Goal: Task Accomplishment & Management: Manage account settings

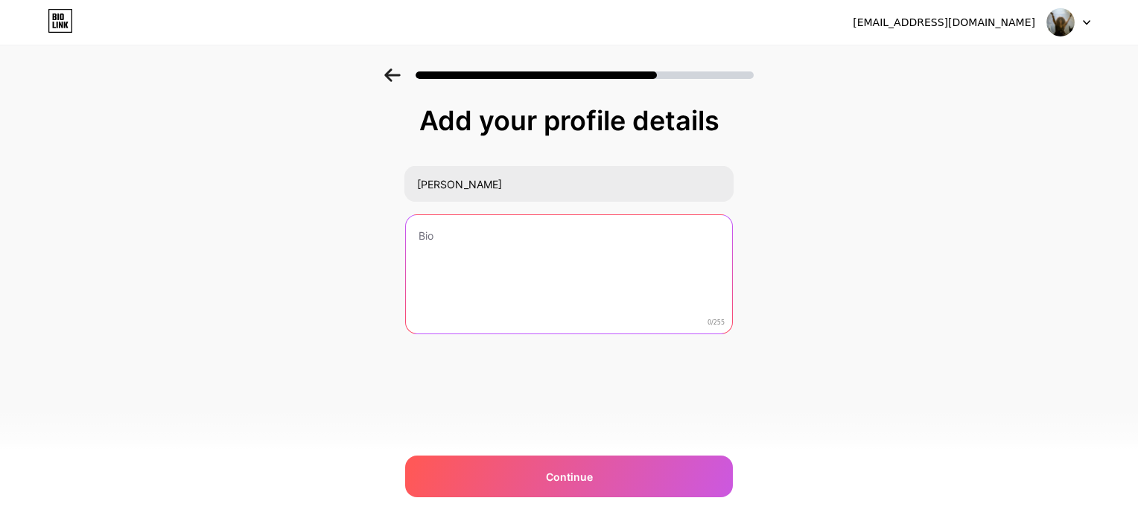
click at [504, 246] on textarea at bounding box center [569, 275] width 326 height 120
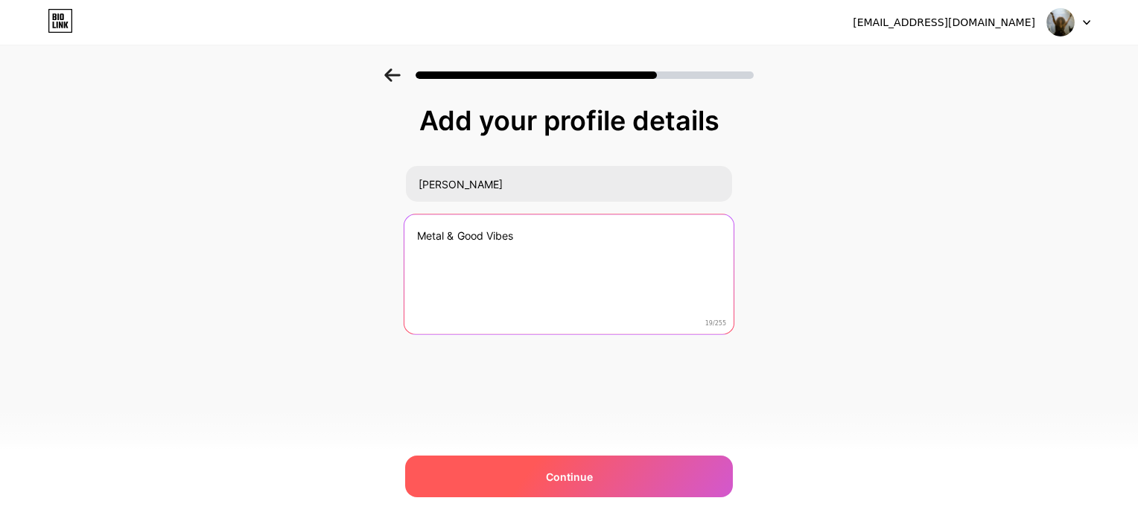
type textarea "Metal & Good Vibes"
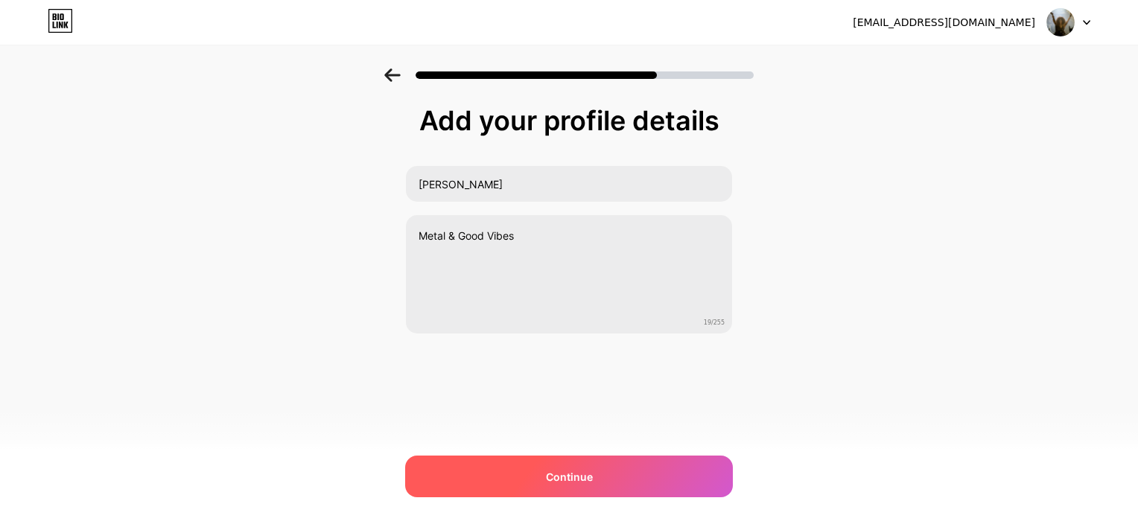
click at [530, 493] on div "Continue" at bounding box center [569, 477] width 328 height 42
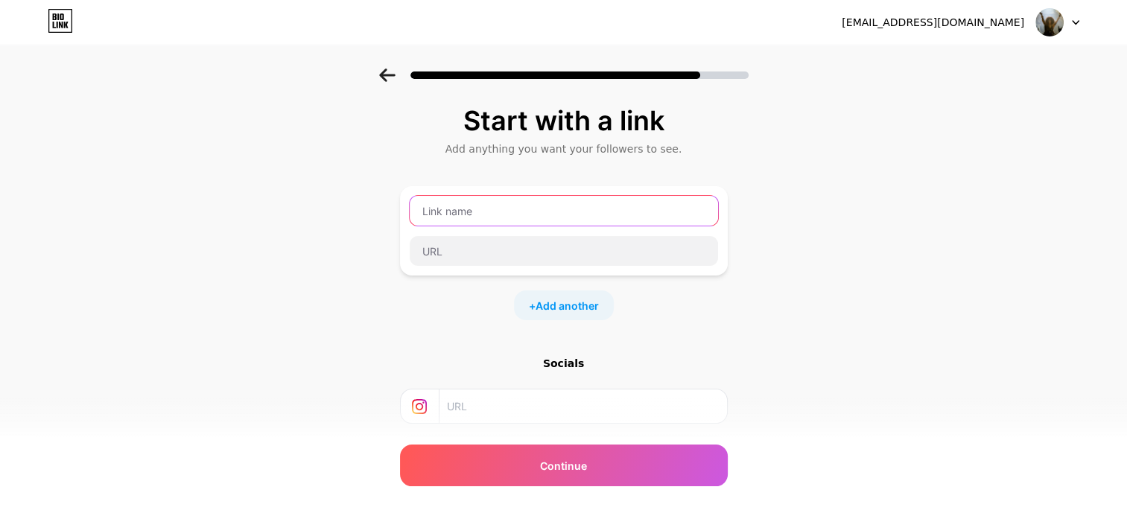
click at [489, 208] on input "text" at bounding box center [564, 211] width 308 height 30
click at [486, 409] on input "text" at bounding box center [582, 407] width 270 height 34
click at [515, 214] on input "text" at bounding box center [564, 211] width 308 height 30
type input "F"
type input "Youtube"
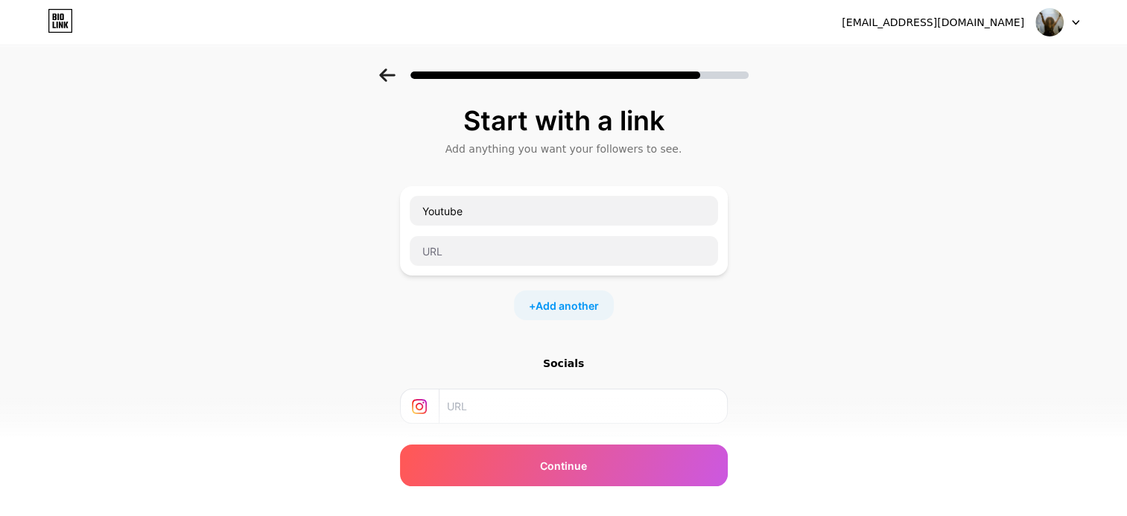
click at [499, 404] on input "text" at bounding box center [582, 407] width 270 height 34
click at [631, 209] on input "text" at bounding box center [564, 211] width 308 height 30
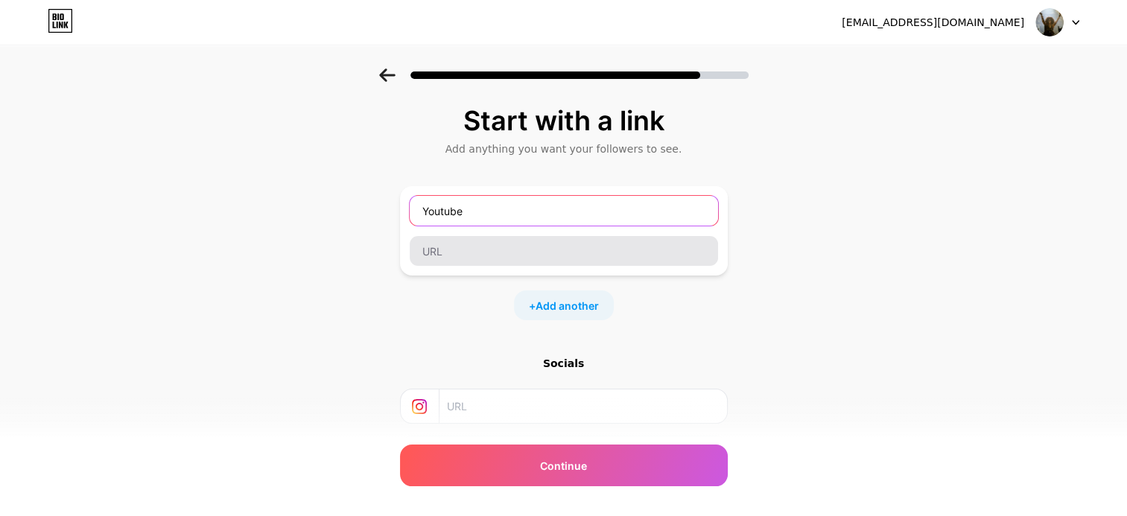
type input "Youtube"
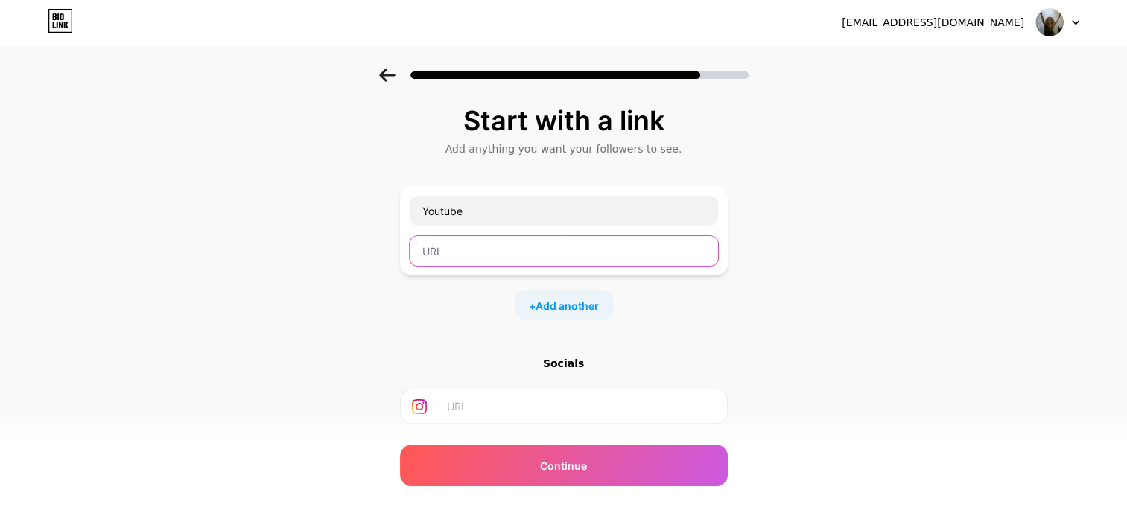
click at [556, 250] on input "text" at bounding box center [564, 251] width 308 height 30
click at [544, 304] on span "Add another" at bounding box center [567, 306] width 63 height 16
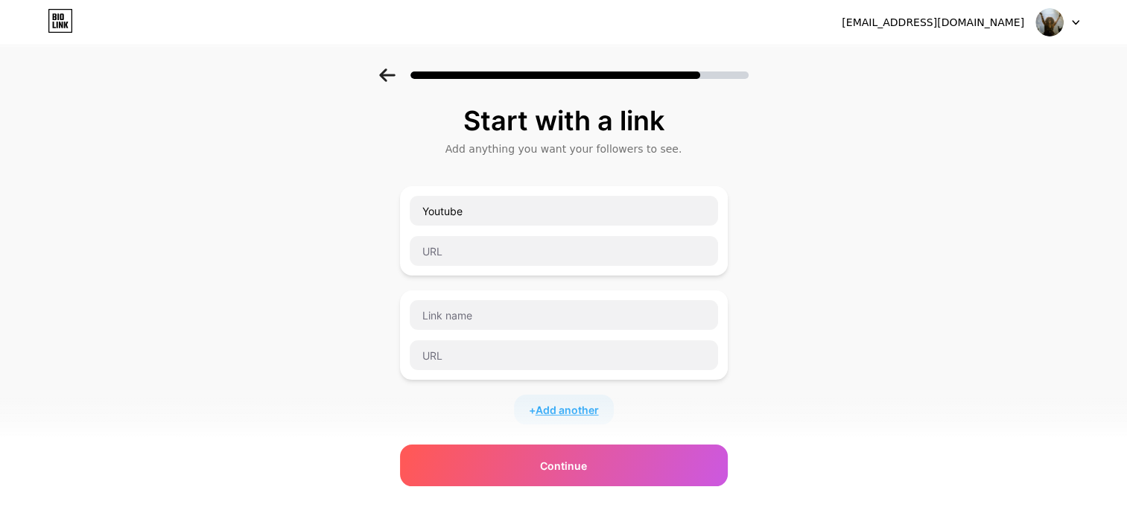
click at [566, 403] on span "Add another" at bounding box center [567, 410] width 63 height 16
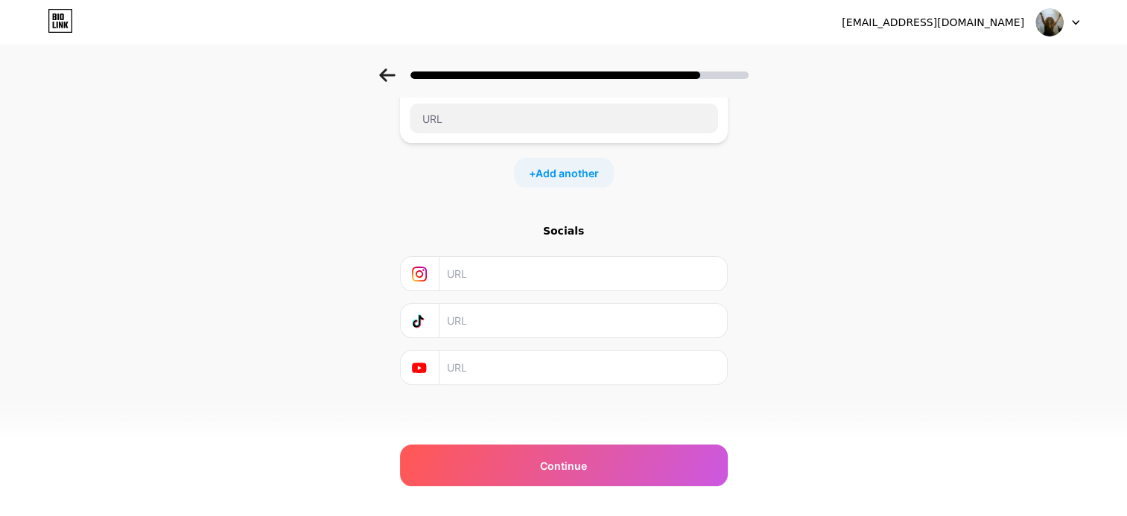
click at [498, 273] on input "text" at bounding box center [582, 274] width 270 height 34
click at [471, 361] on input "text" at bounding box center [582, 368] width 270 height 34
paste input "[URL][DOMAIN_NAME]"
type input "[URL][DOMAIN_NAME]"
click at [503, 364] on input "[URL][DOMAIN_NAME]" at bounding box center [582, 368] width 270 height 34
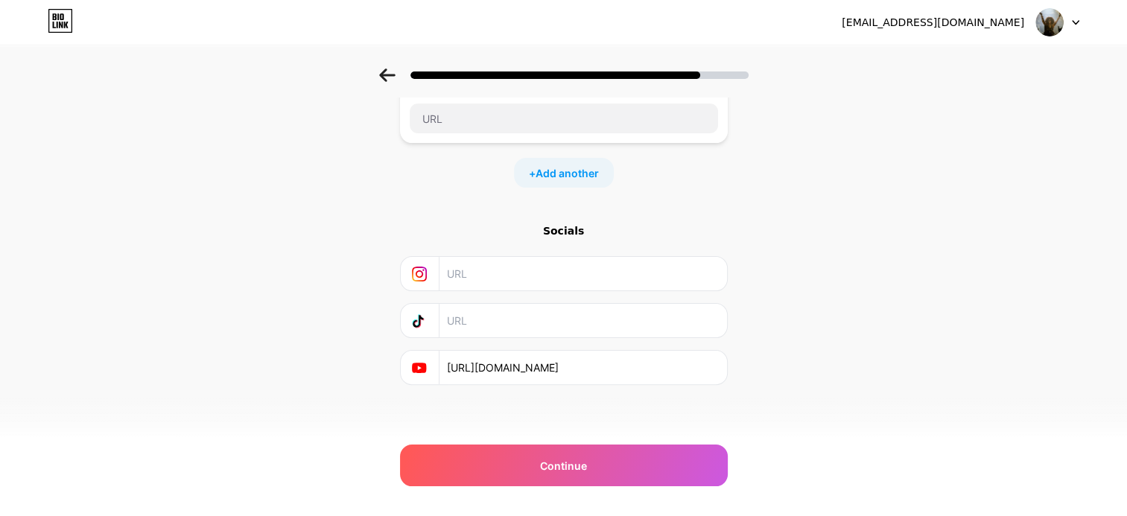
click at [474, 317] on input "text" at bounding box center [582, 321] width 270 height 34
paste input "[URL][DOMAIN_NAME]"
type input "[URL][DOMAIN_NAME]"
click at [489, 268] on input "text" at bounding box center [582, 274] width 270 height 34
paste input "[URL][DOMAIN_NAME]"
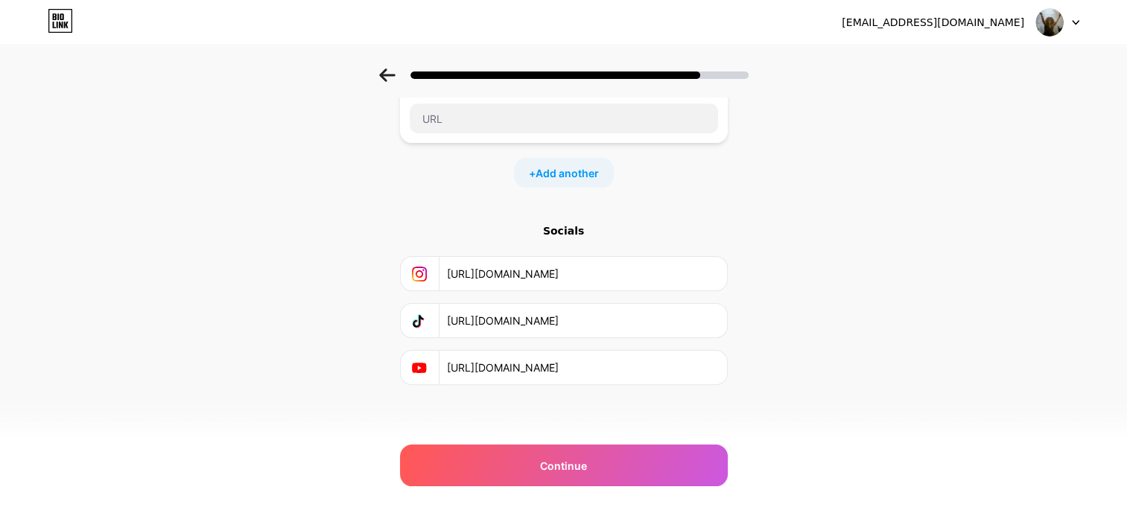
type input "[URL][DOMAIN_NAME]"
click at [585, 182] on div "+ Add another" at bounding box center [564, 173] width 100 height 30
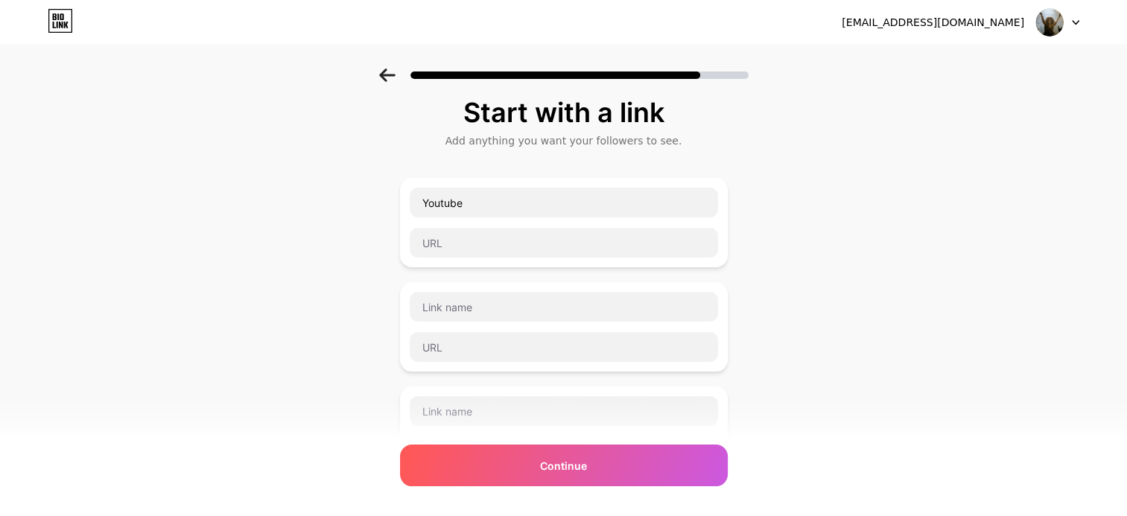
scroll to position [0, 0]
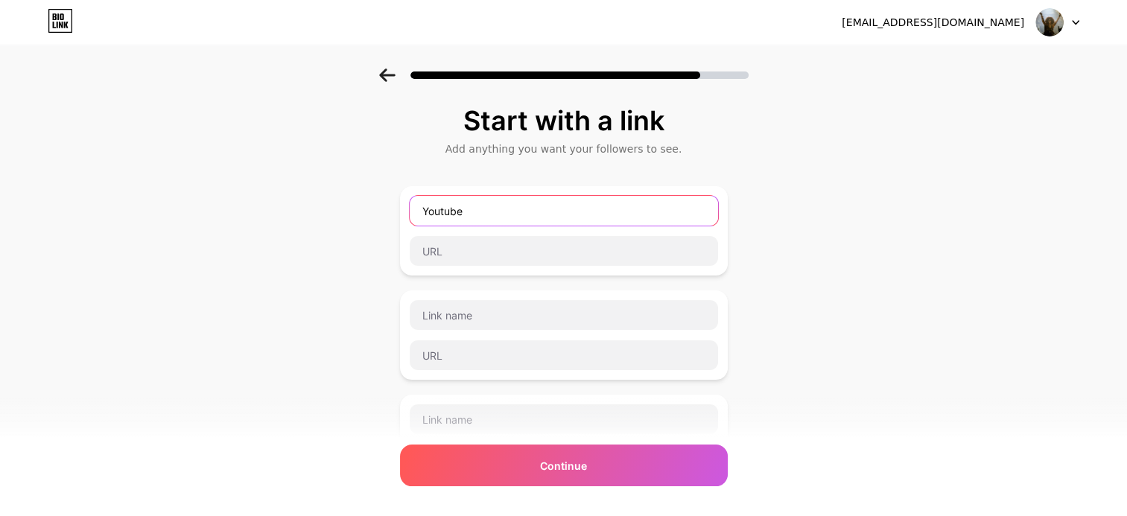
drag, startPoint x: 551, startPoint y: 215, endPoint x: 276, endPoint y: 191, distance: 276.6
click at [276, 191] on div "Start with a link Add anything you want your followers to see. Youtube + Add an…" at bounding box center [563, 487] width 1127 height 837
type input "Online Lessons"
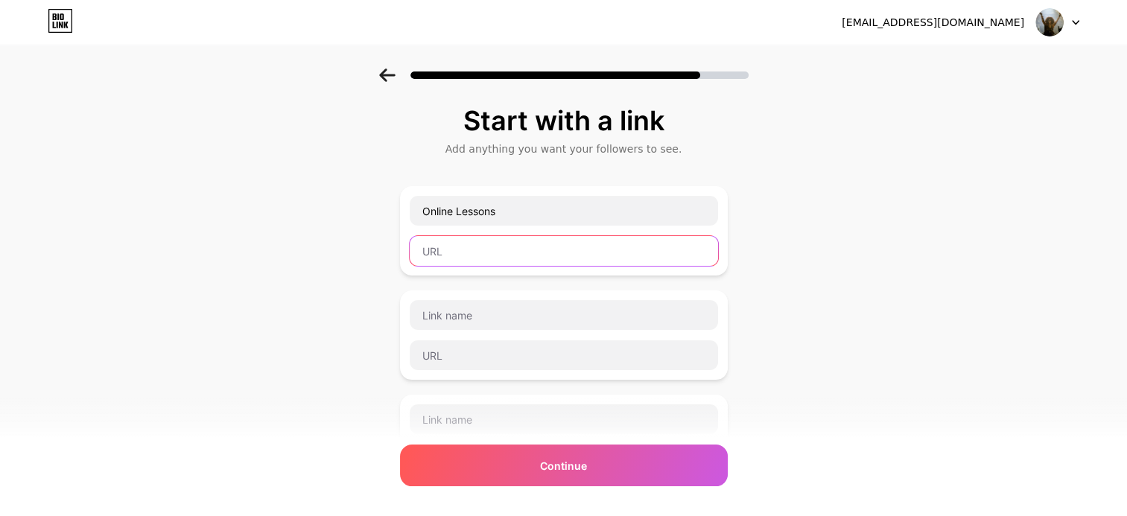
click at [426, 247] on input "text" at bounding box center [564, 251] width 308 height 30
paste input "[URL][DOMAIN_NAME]"
type input "[URL][DOMAIN_NAME]"
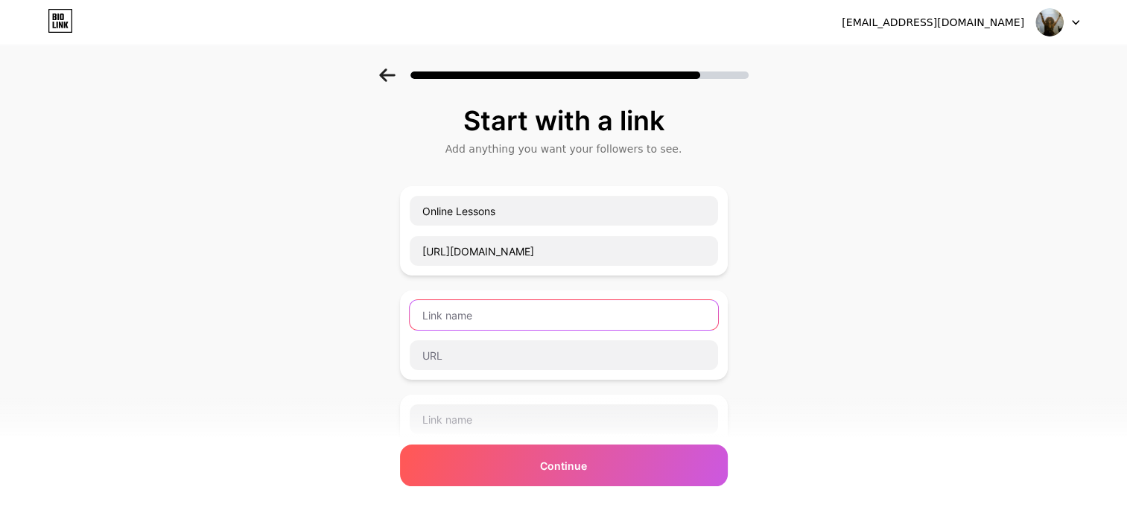
click at [494, 310] on input "text" at bounding box center [564, 315] width 308 height 30
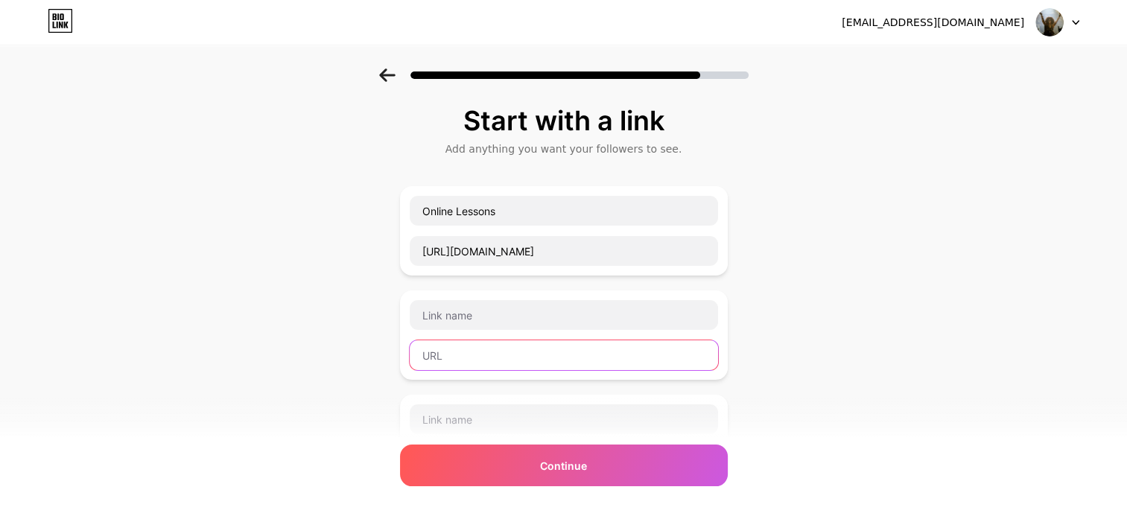
click at [494, 350] on input "text" at bounding box center [564, 355] width 308 height 30
paste input "[URL][DOMAIN_NAME]"
type input "[URL][DOMAIN_NAME]"
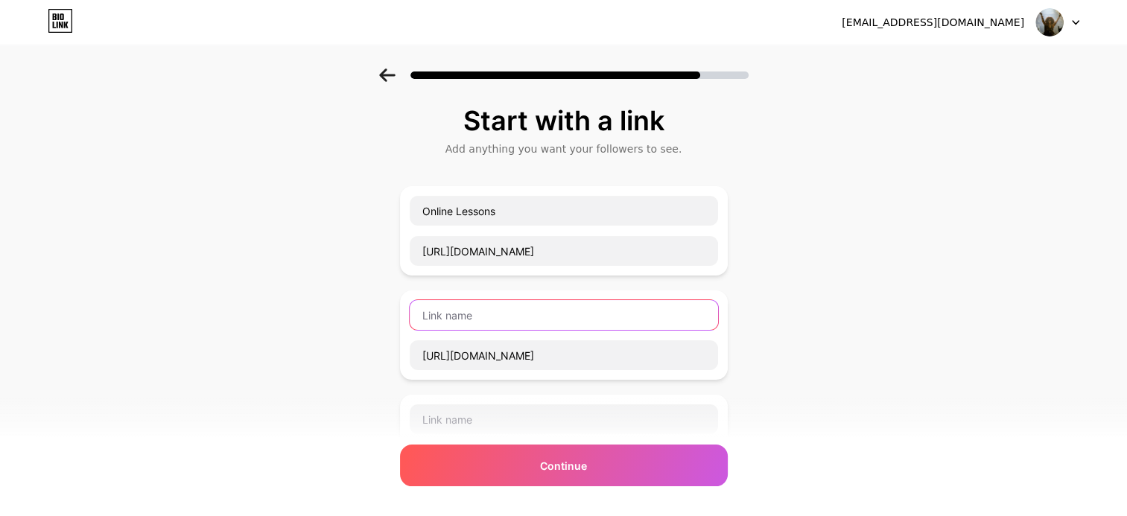
click at [477, 306] on input "text" at bounding box center [564, 315] width 308 height 30
paste input "[PERSON_NAME] feat. [PERSON_NAME] – [PERSON_NAME]"
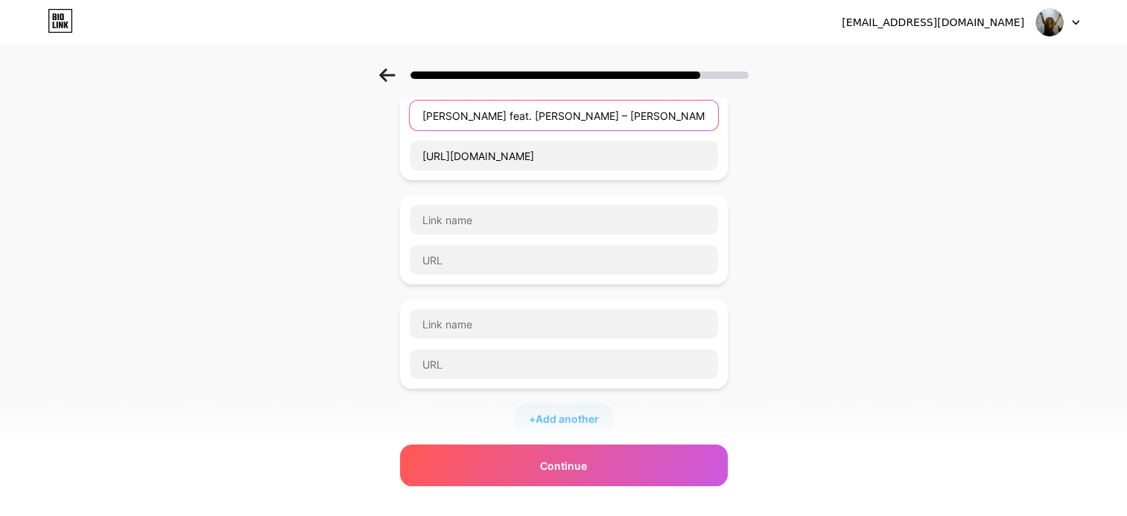
scroll to position [205, 0]
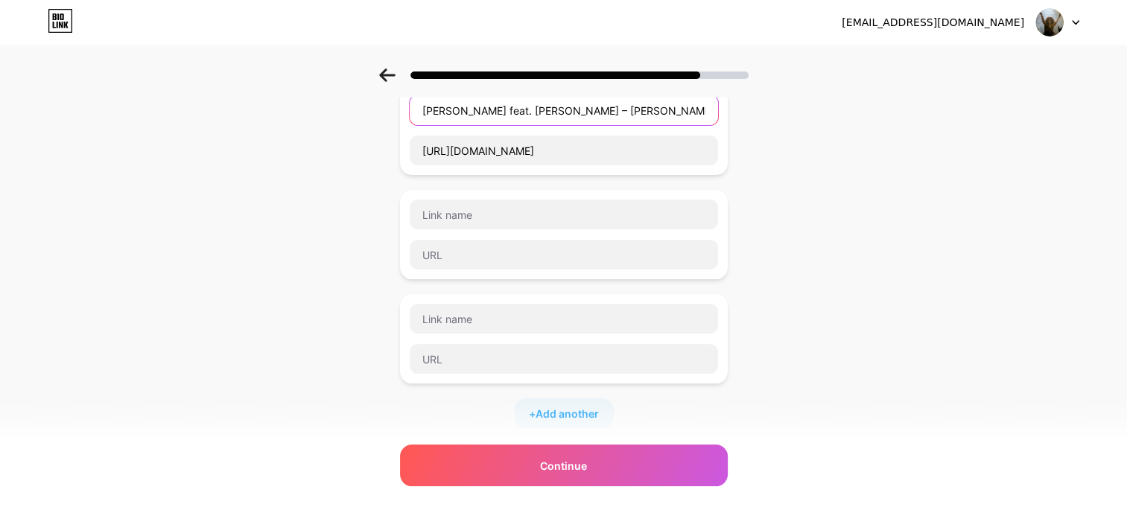
type input "[PERSON_NAME] feat. [PERSON_NAME] – [PERSON_NAME]"
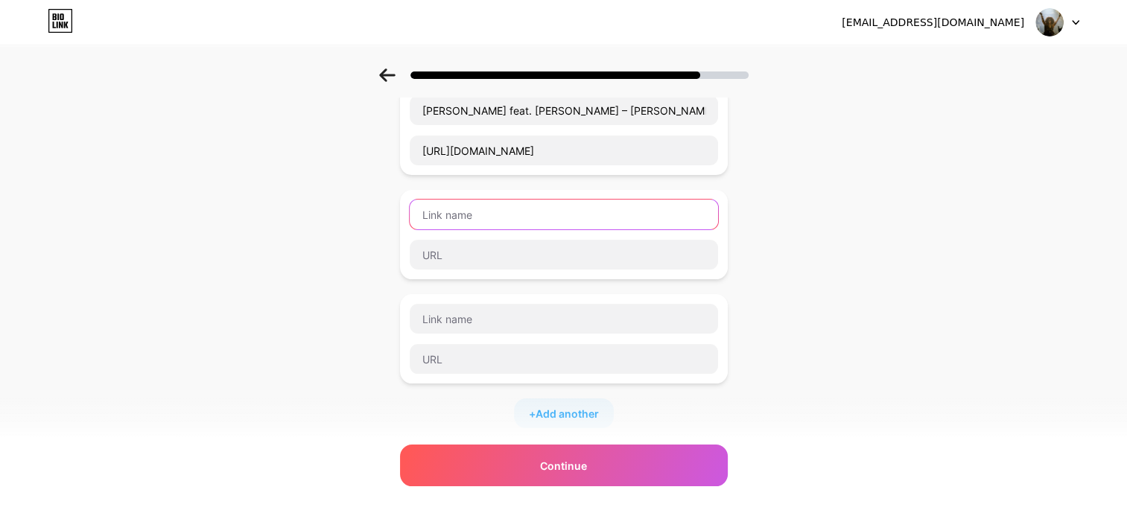
click at [441, 209] on input "text" at bounding box center [564, 215] width 308 height 30
paste input "ESP Endorserment"
type input "ESP Endorserment"
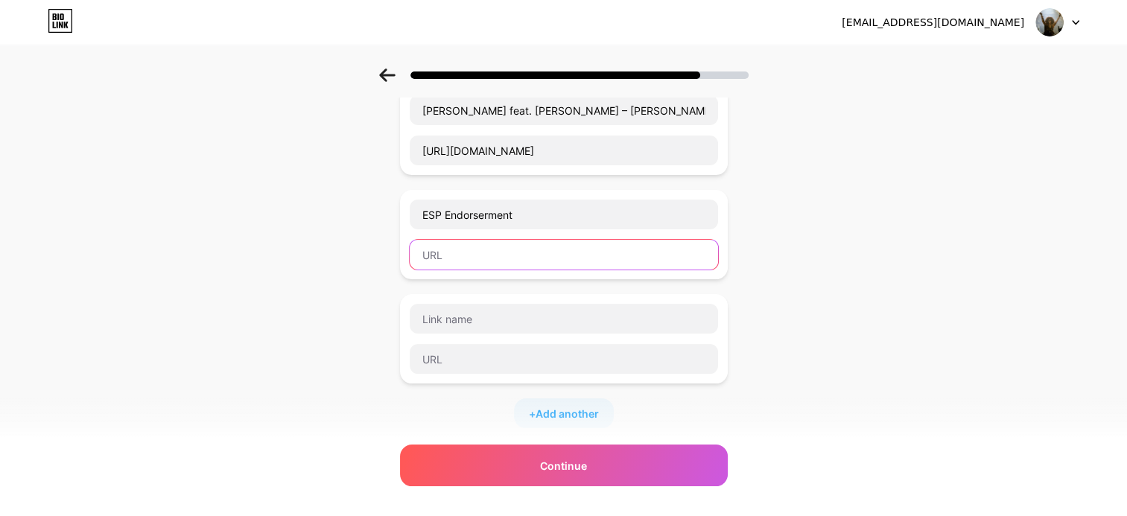
click at [460, 256] on input "text" at bounding box center [564, 255] width 308 height 30
click at [445, 249] on input "text" at bounding box center [564, 255] width 308 height 30
paste input "[URL][DOMAIN_NAME][DEMOGRAPHIC_DATA]"
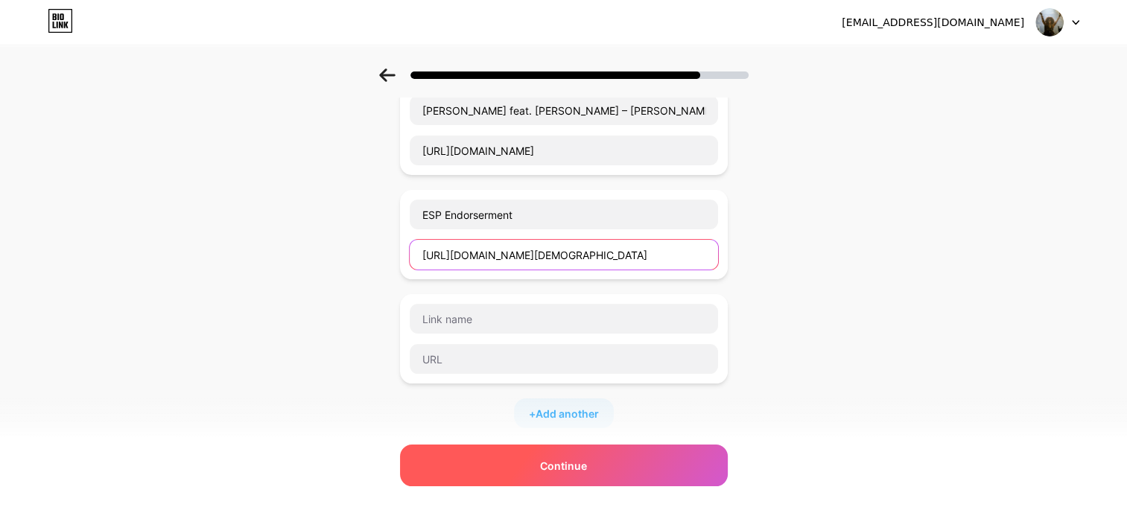
type input "[URL][DOMAIN_NAME][DEMOGRAPHIC_DATA]"
click at [515, 474] on div "Continue" at bounding box center [564, 466] width 328 height 42
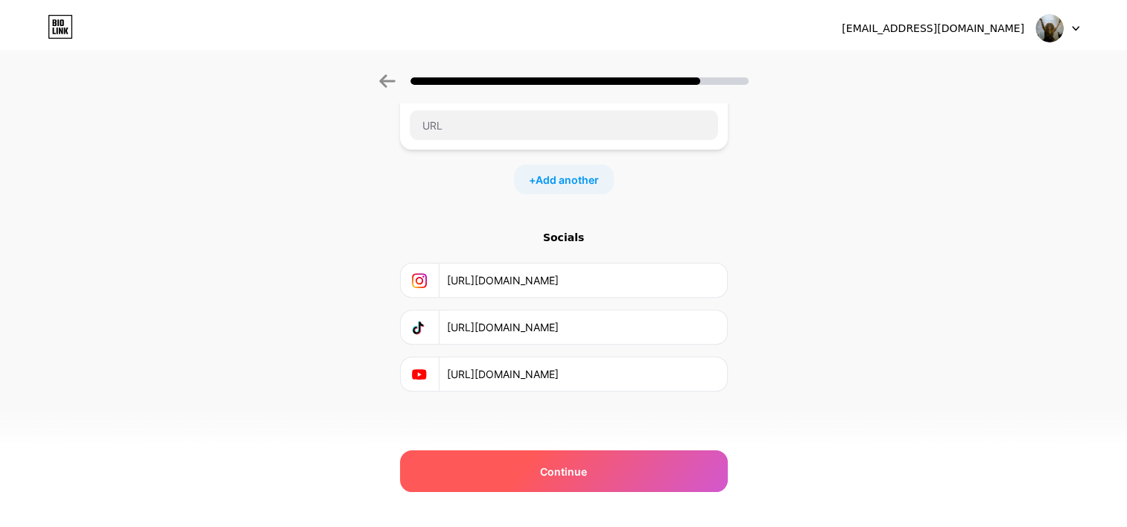
scroll to position [0, 0]
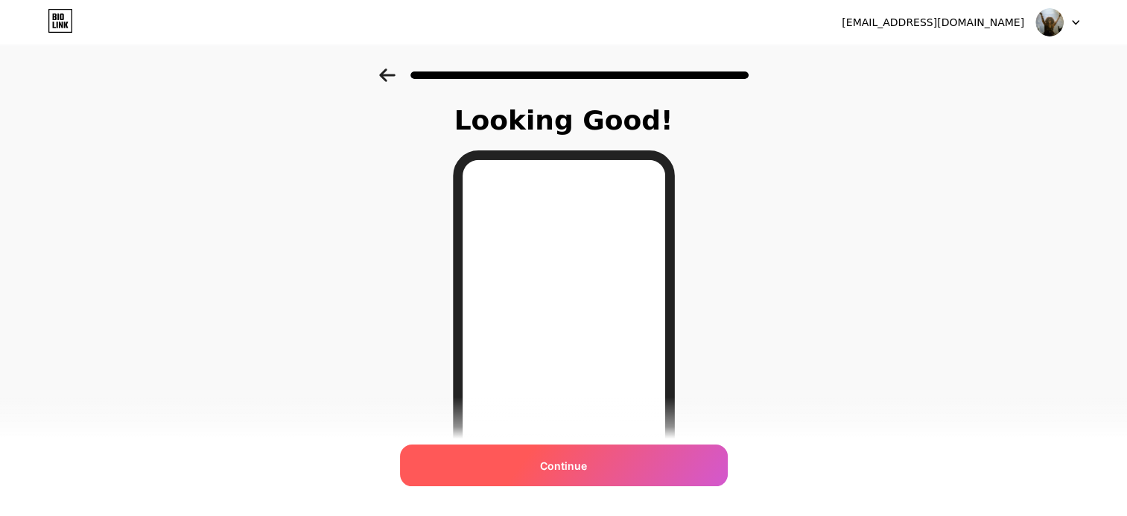
click at [703, 465] on div "Continue" at bounding box center [564, 466] width 328 height 42
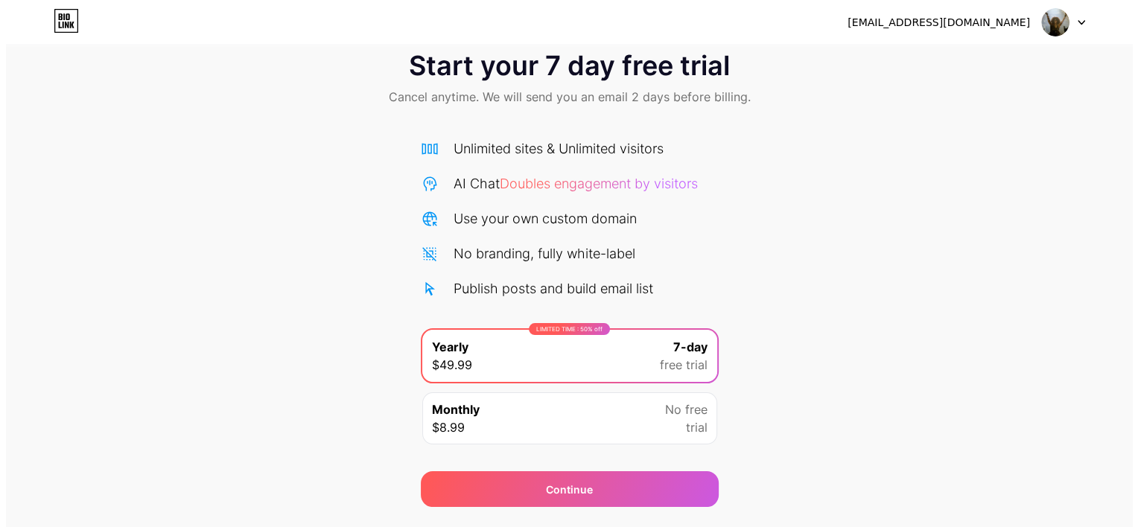
scroll to position [33, 0]
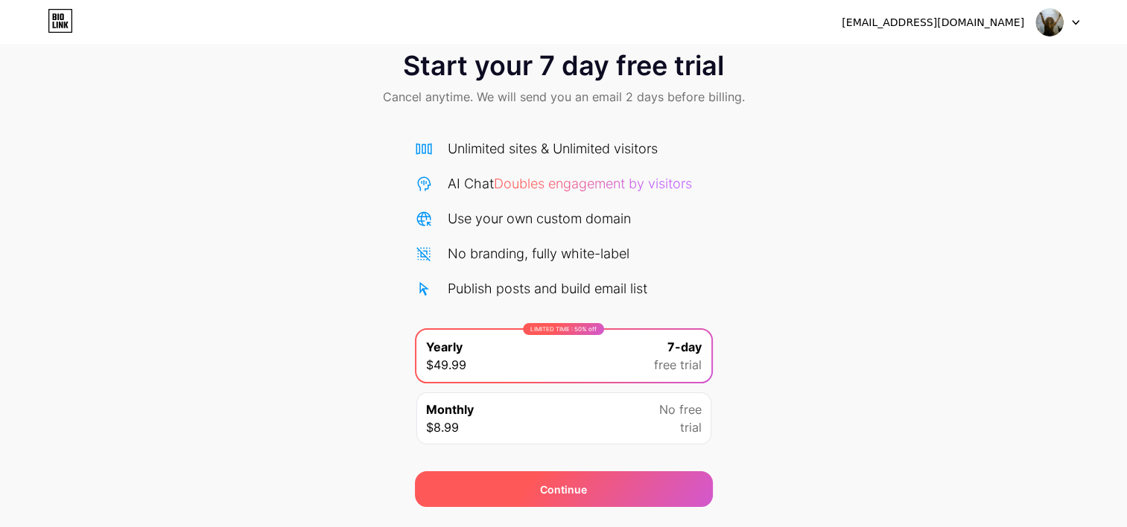
click at [548, 486] on span "Continue" at bounding box center [563, 490] width 47 height 16
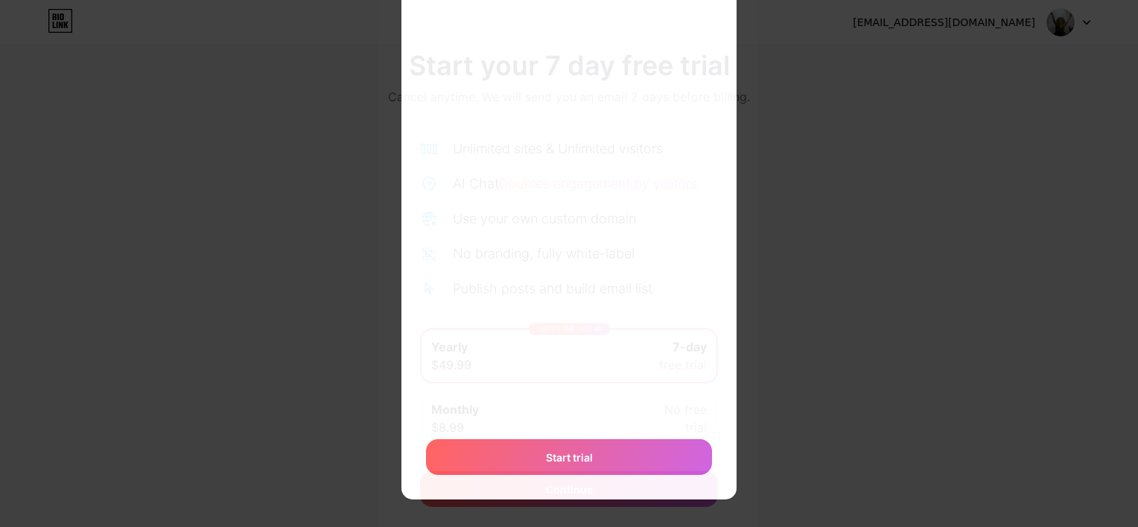
scroll to position [400, 0]
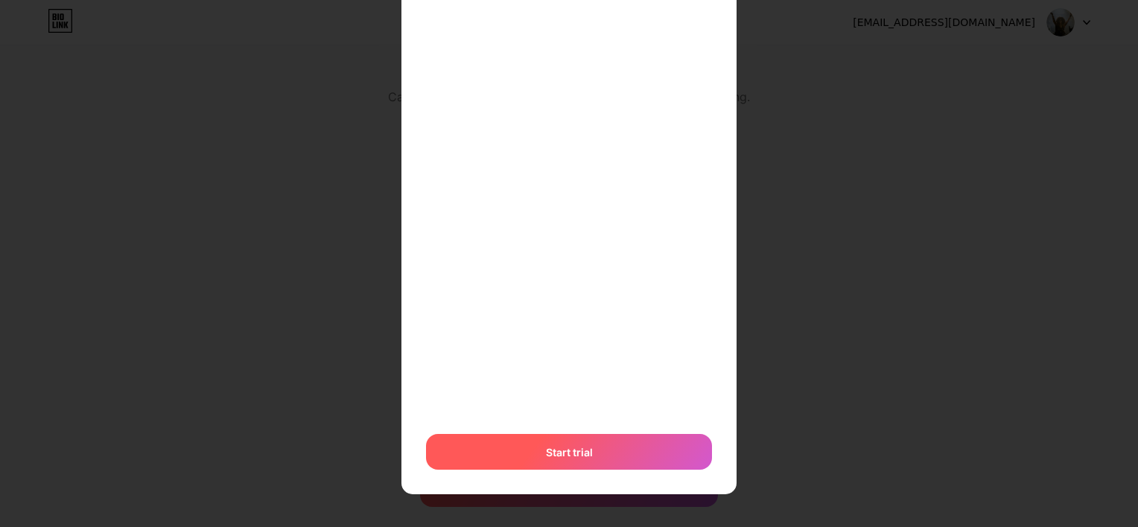
click at [561, 460] on div "Start trial" at bounding box center [569, 452] width 286 height 36
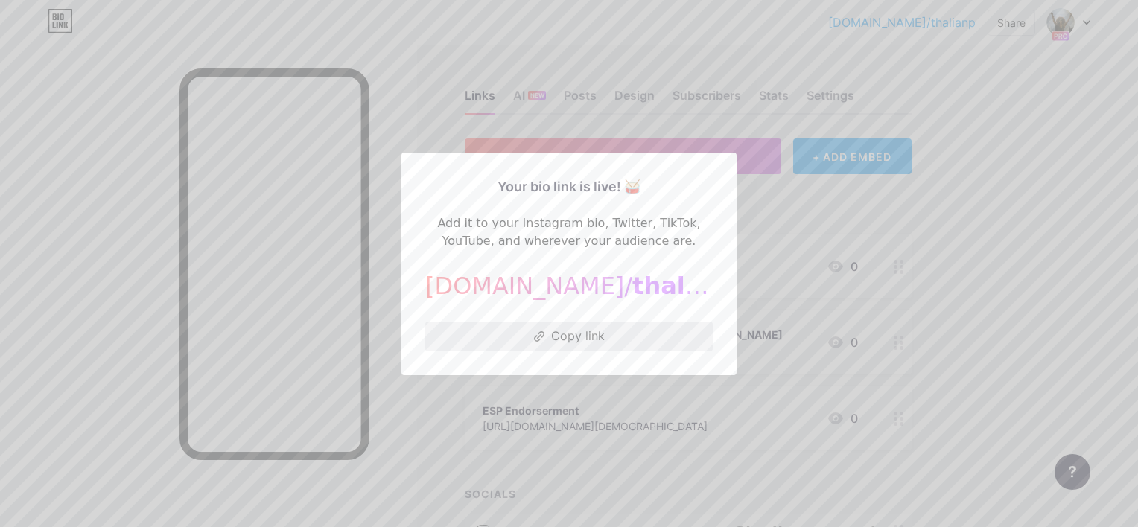
click at [553, 335] on button "Copy link" at bounding box center [569, 337] width 288 height 30
click at [953, 216] on div at bounding box center [569, 263] width 1138 height 527
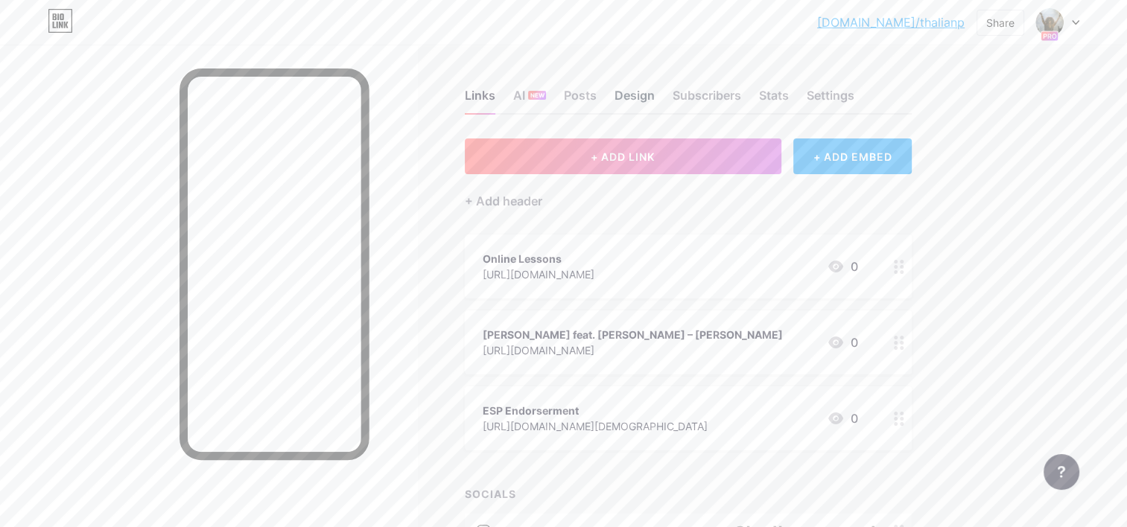
click at [623, 95] on div "Design" at bounding box center [635, 99] width 40 height 27
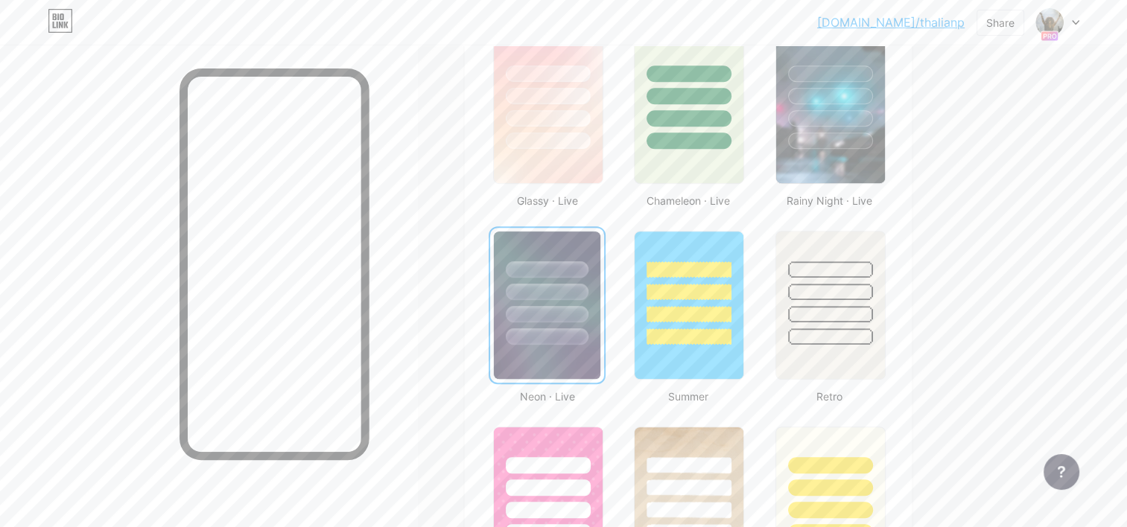
scroll to position [804, 0]
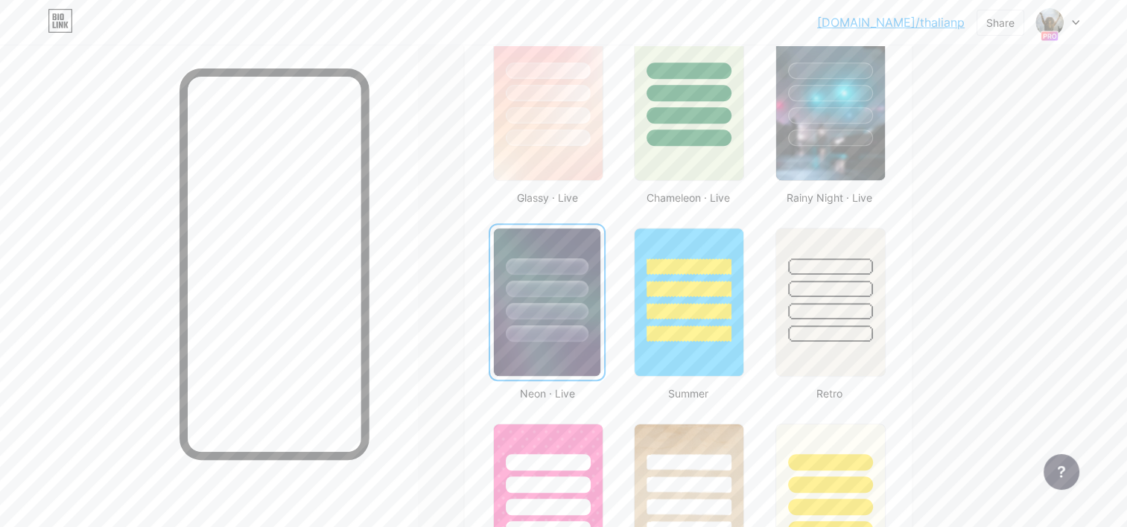
click at [551, 251] on div at bounding box center [547, 285] width 107 height 113
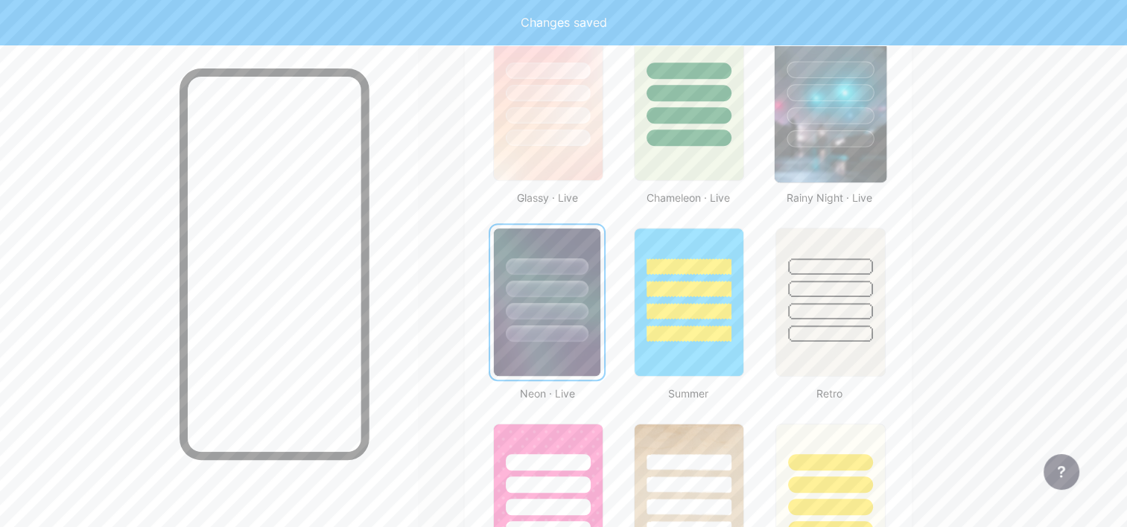
click at [816, 170] on img at bounding box center [830, 107] width 112 height 152
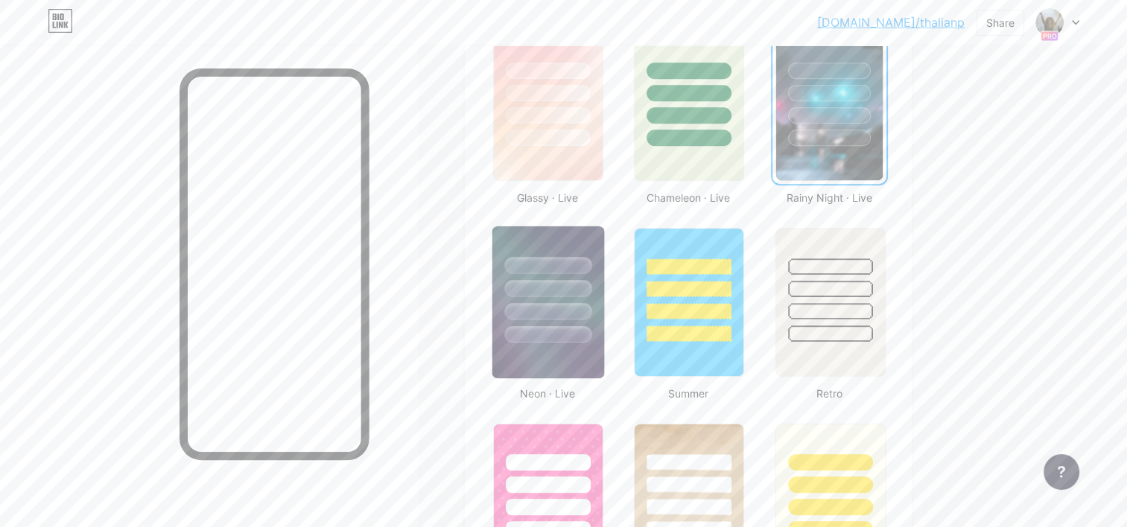
click at [542, 235] on div at bounding box center [548, 284] width 112 height 117
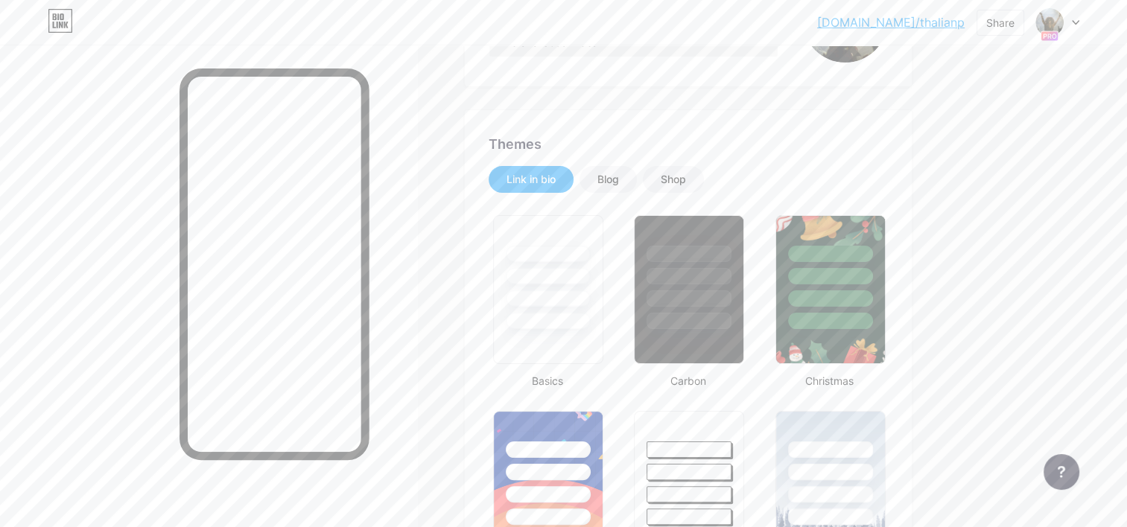
scroll to position [235, 0]
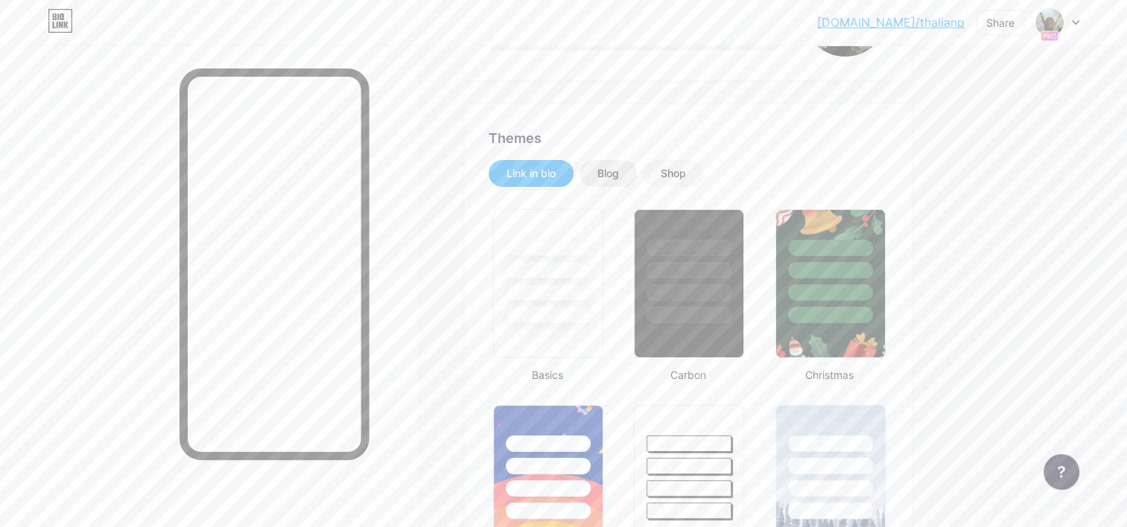
click at [611, 176] on div "Blog" at bounding box center [608, 173] width 22 height 15
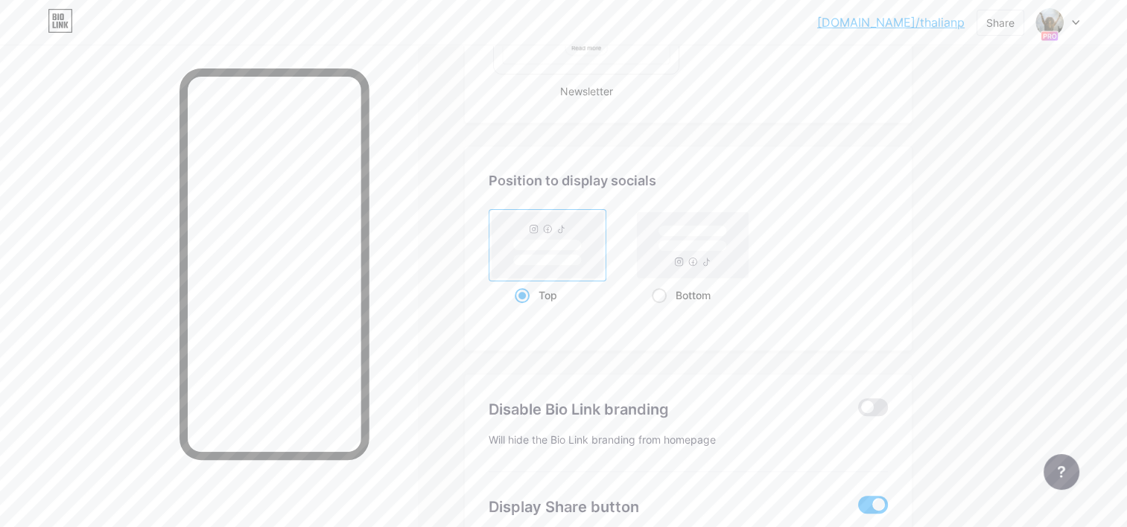
scroll to position [1092, 0]
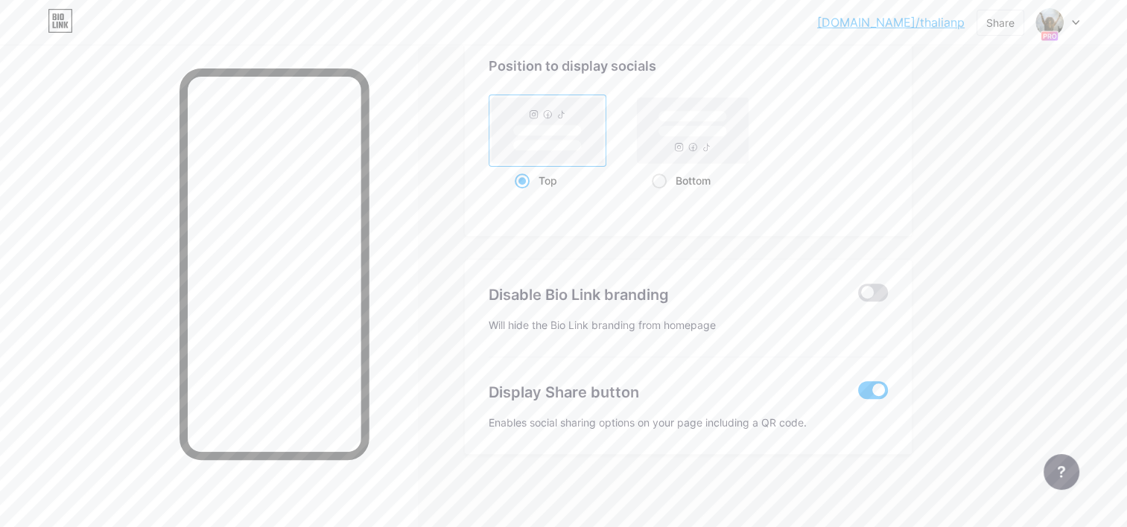
click at [869, 291] on span at bounding box center [873, 293] width 30 height 18
click at [858, 296] on input "checkbox" at bounding box center [858, 296] width 0 height 0
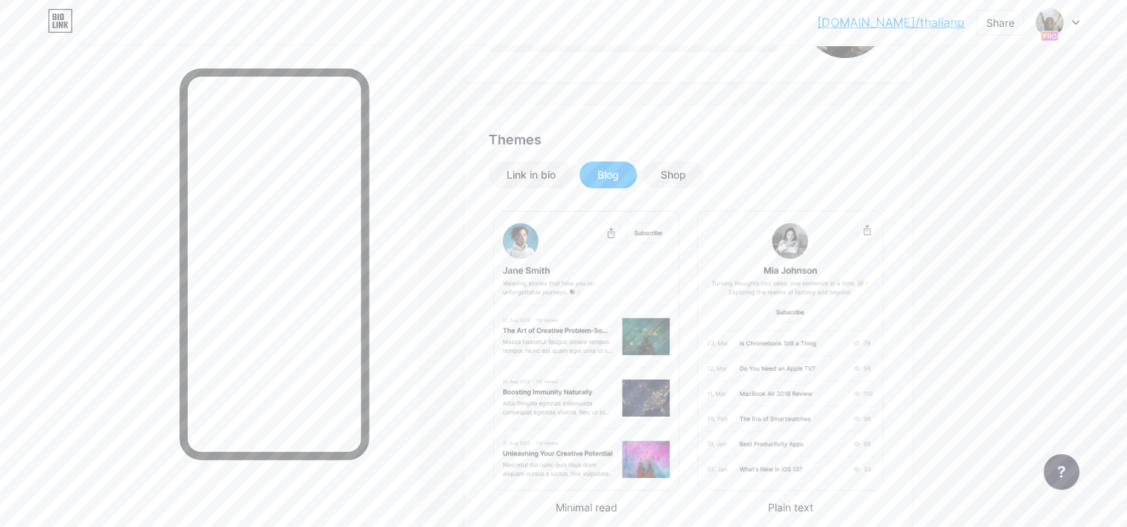
scroll to position [195, 0]
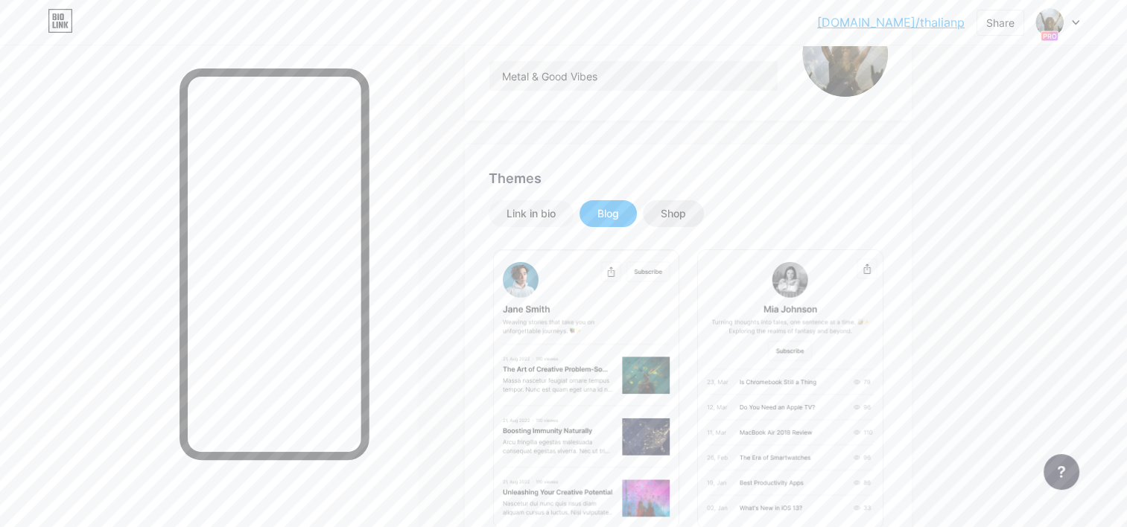
click at [667, 214] on div "Shop" at bounding box center [673, 213] width 25 height 15
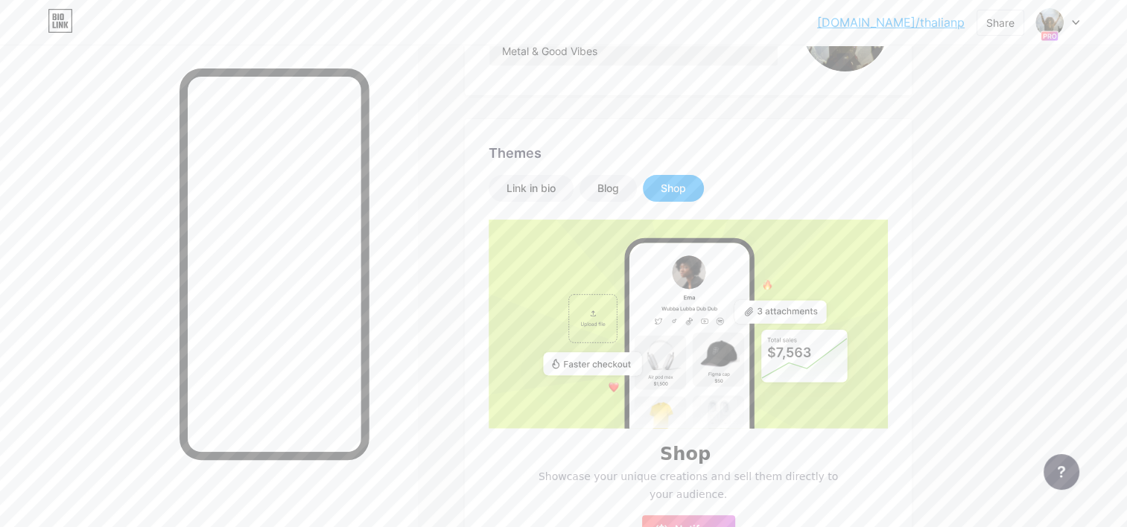
scroll to position [220, 0]
click at [509, 182] on div "Link in bio" at bounding box center [531, 189] width 49 height 15
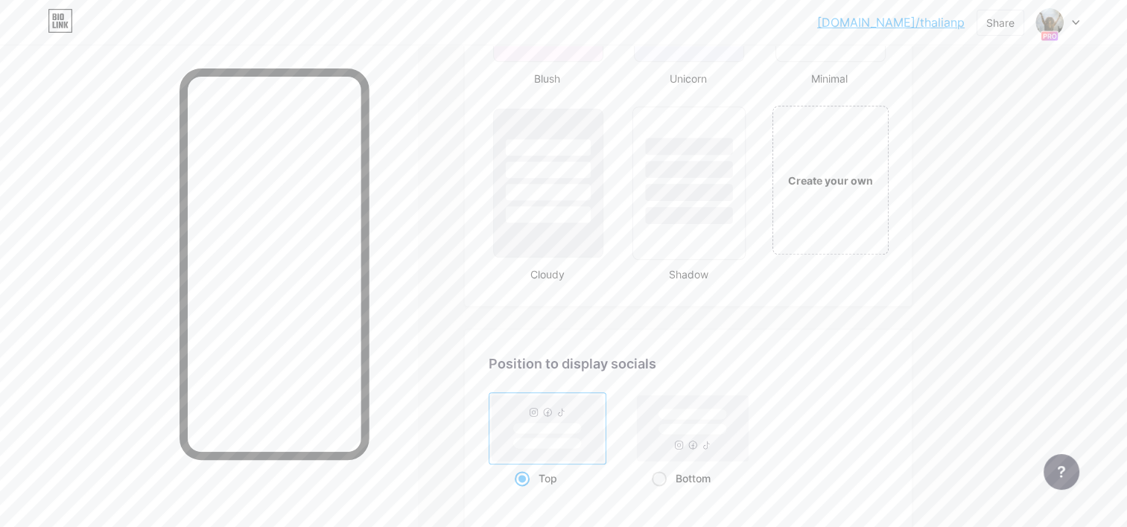
scroll to position [1718, 0]
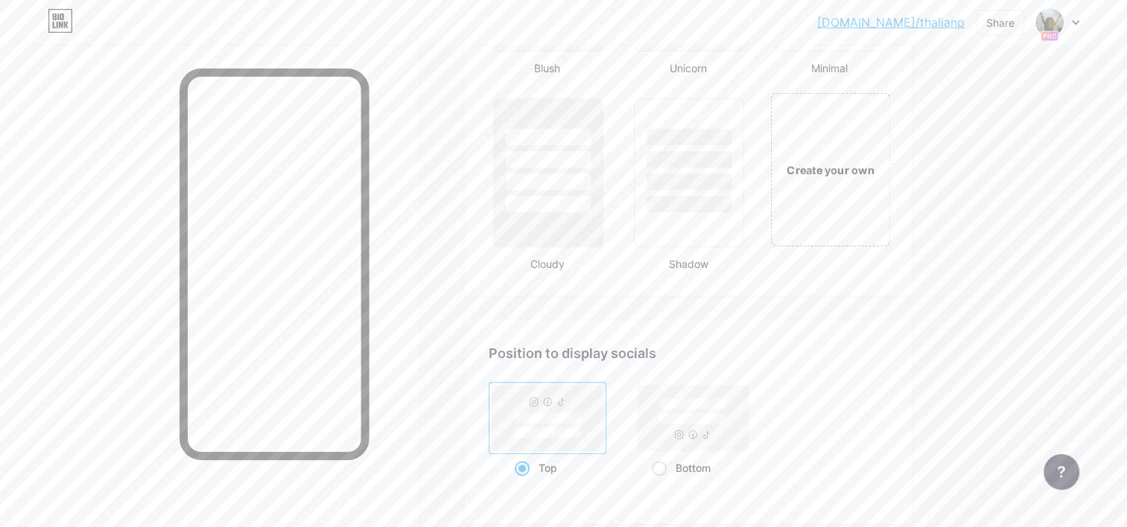
click at [796, 153] on div "Create your own" at bounding box center [830, 168] width 120 height 153
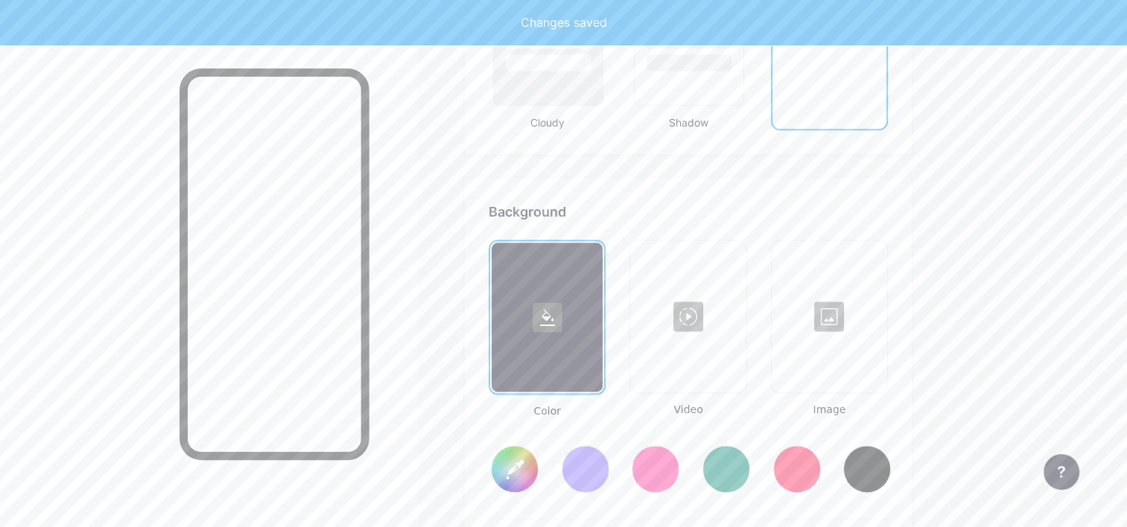
type input "#ffffff"
type input "#000000"
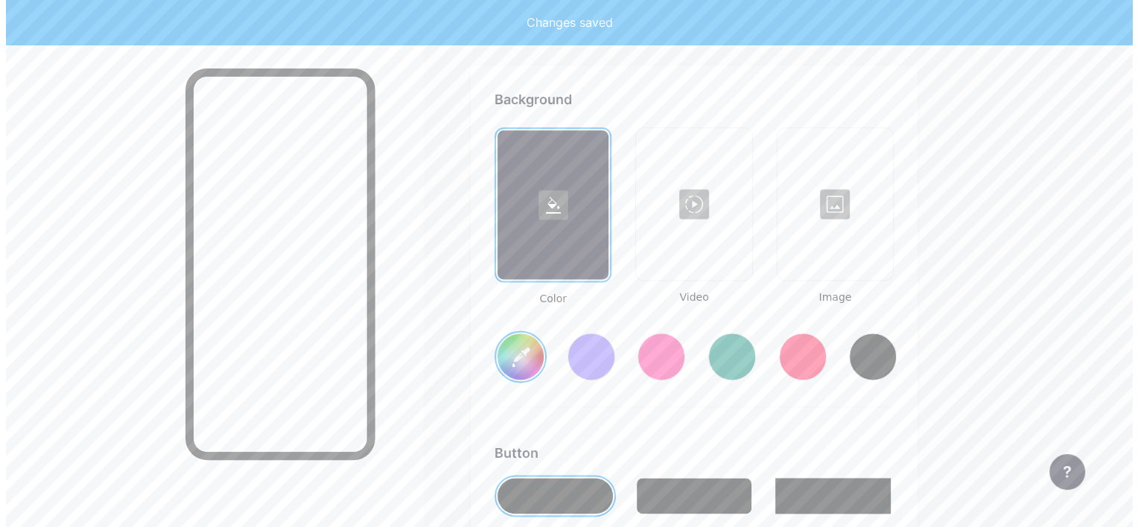
scroll to position [1972, 0]
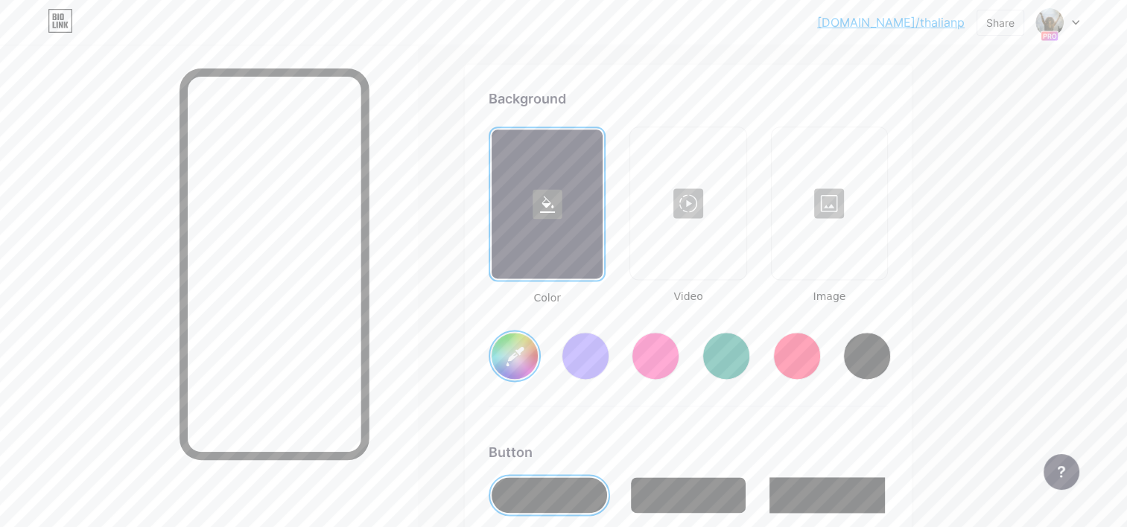
click at [682, 203] on div at bounding box center [688, 203] width 112 height 149
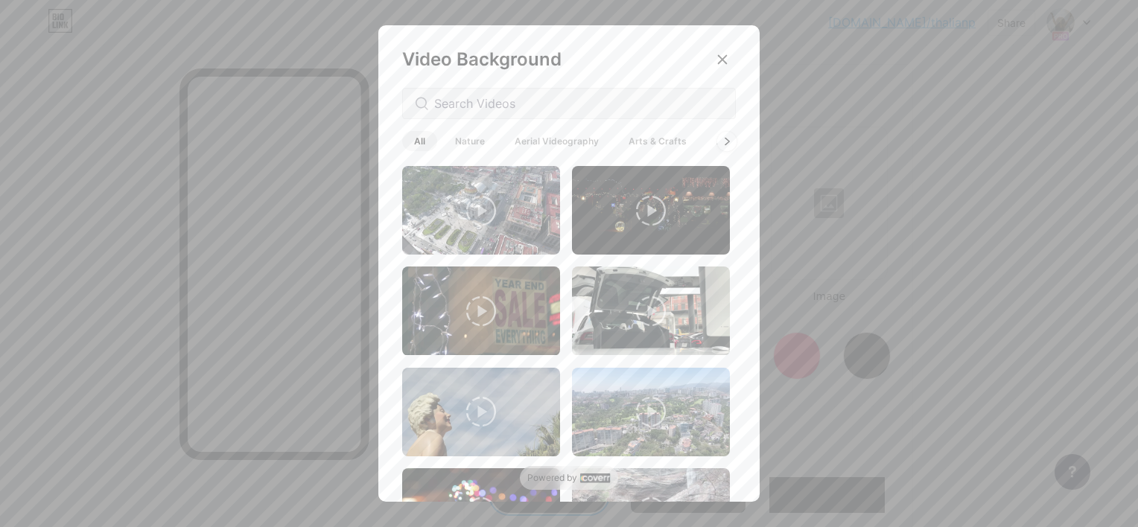
click at [728, 140] on icon at bounding box center [727, 141] width 4 height 7
click at [728, 140] on span "Animated" at bounding box center [711, 141] width 66 height 20
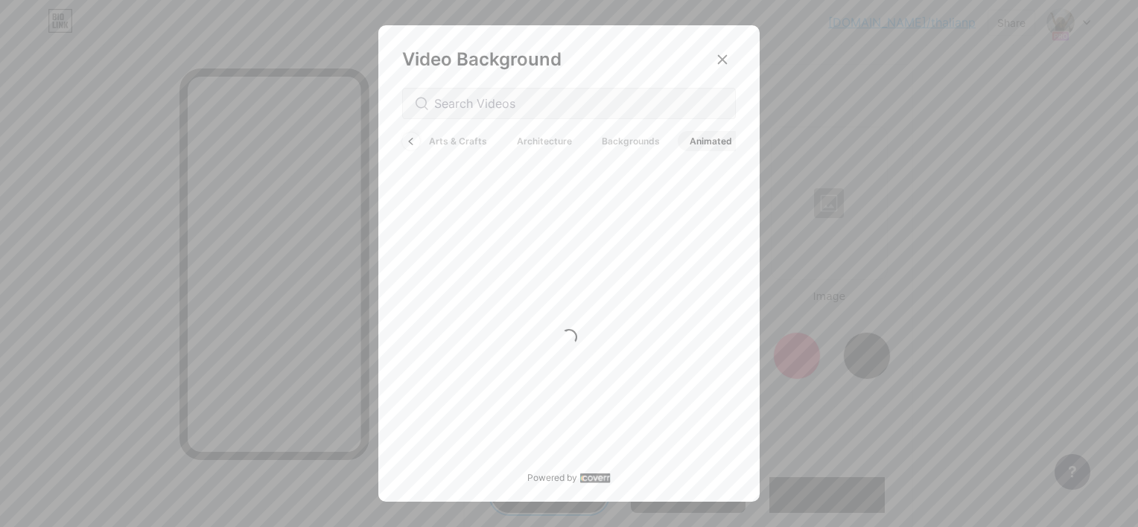
click at [626, 143] on span "Backgrounds" at bounding box center [631, 141] width 82 height 20
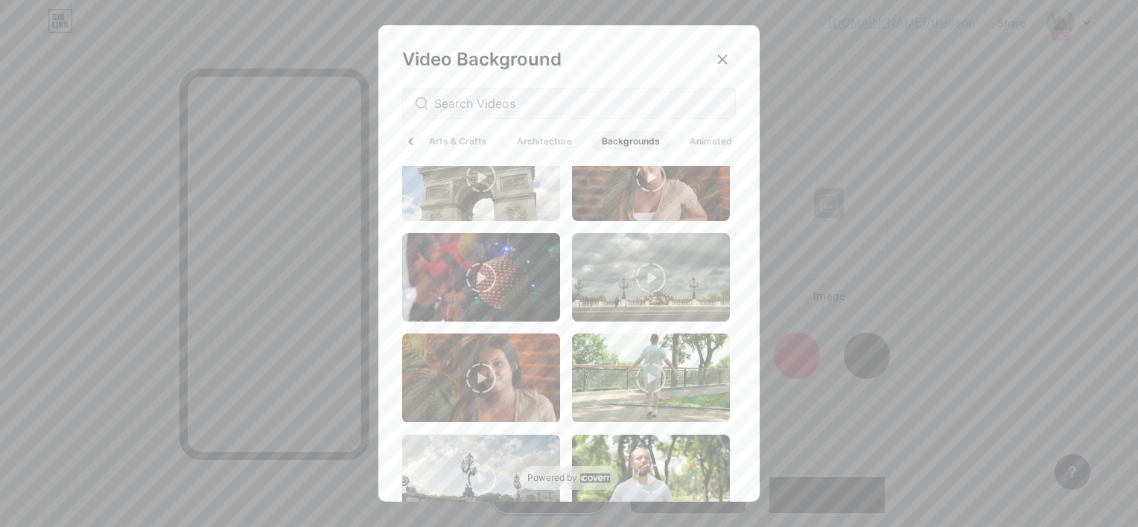
scroll to position [2148, 0]
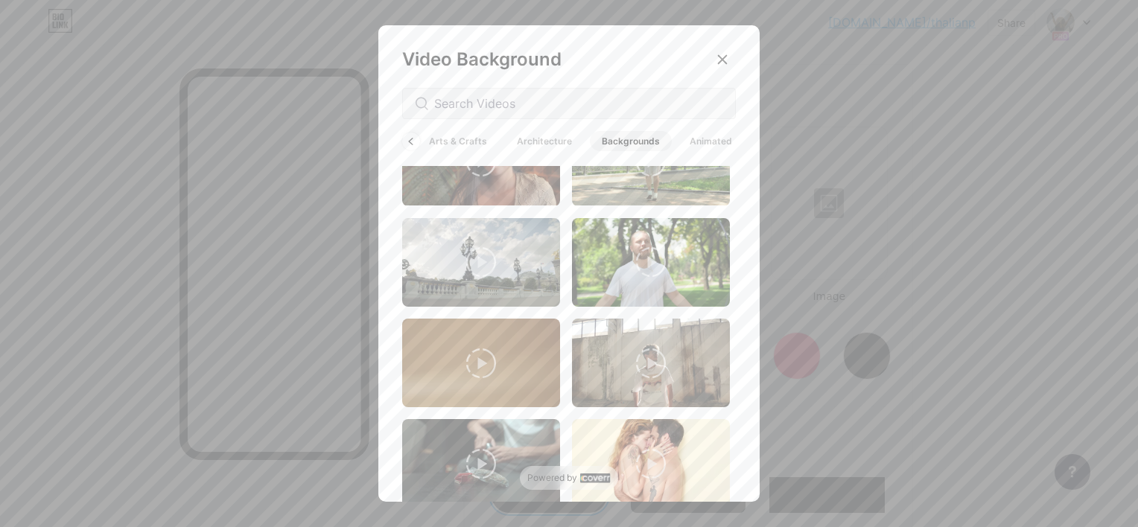
click at [696, 136] on span "Animated" at bounding box center [711, 141] width 66 height 20
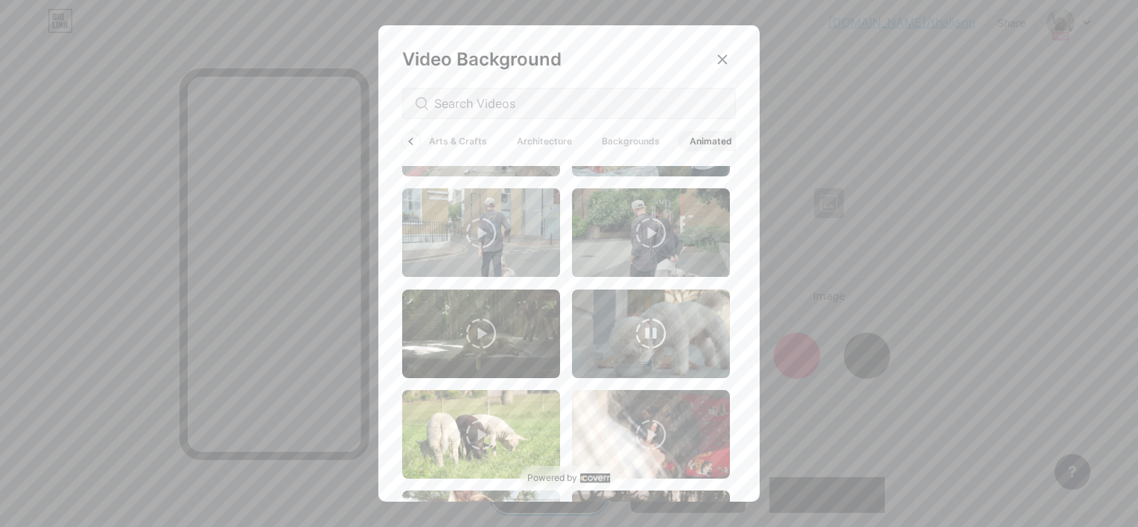
scroll to position [2422, 0]
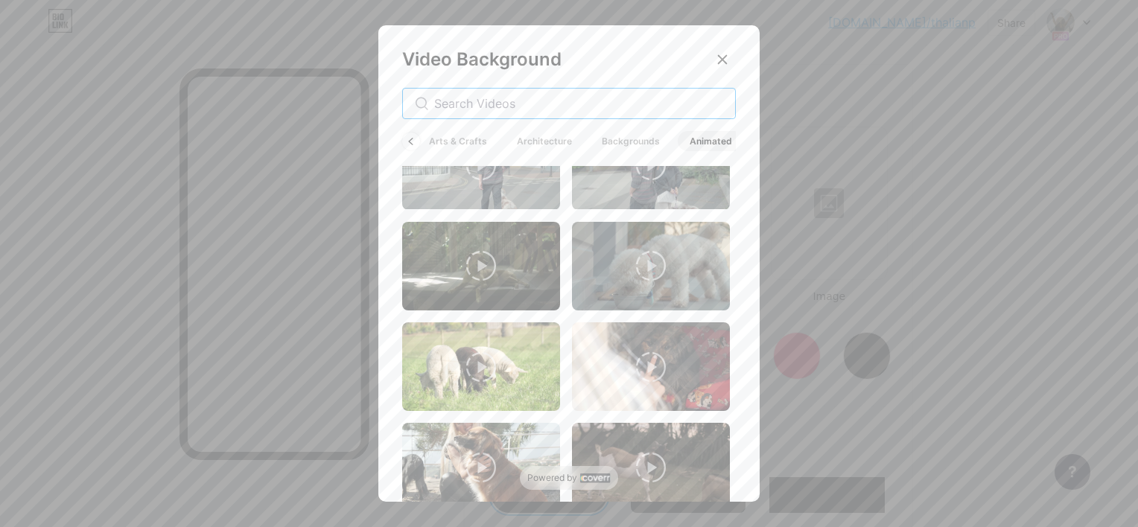
click at [482, 102] on input "text" at bounding box center [578, 104] width 289 height 18
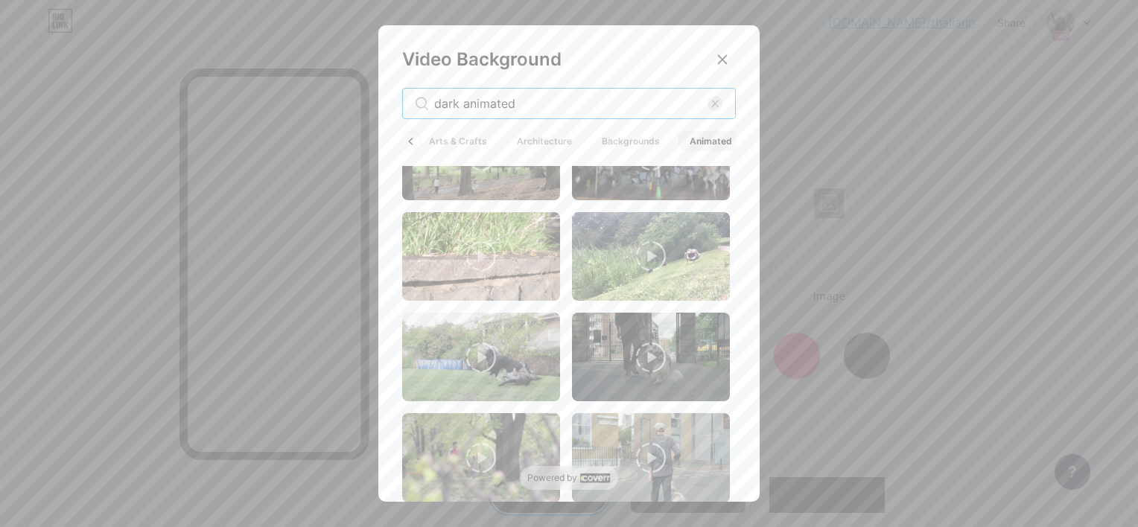
scroll to position [1467, 0]
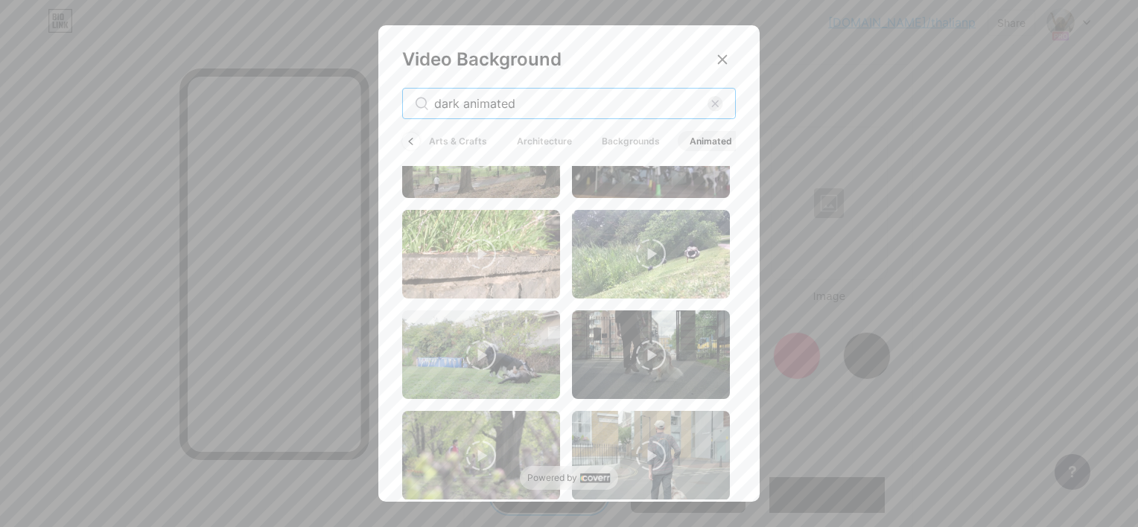
drag, startPoint x: 527, startPoint y: 98, endPoint x: 475, endPoint y: 98, distance: 52.1
click at [475, 98] on input "dark animated" at bounding box center [570, 104] width 273 height 18
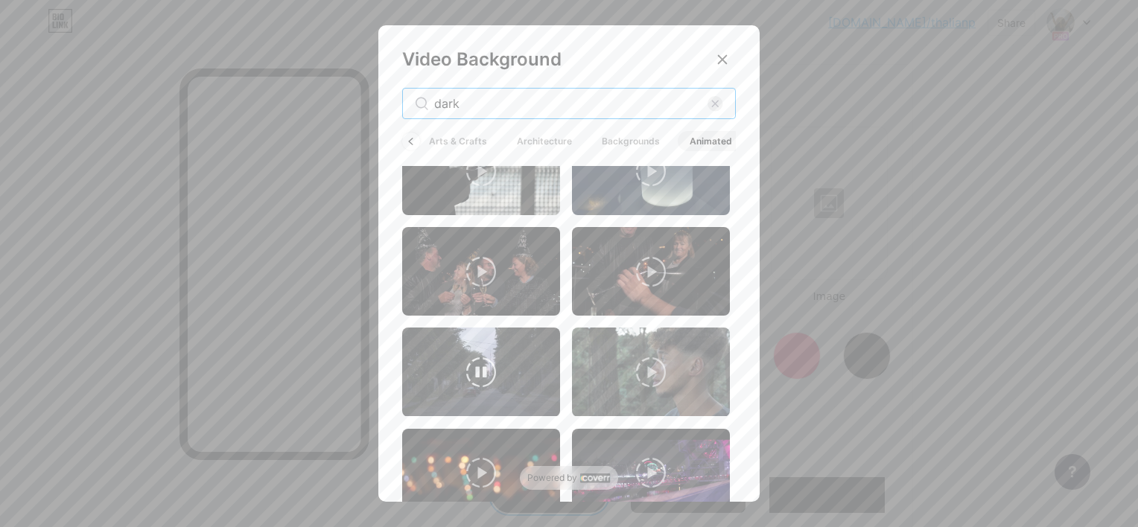
scroll to position [2170, 0]
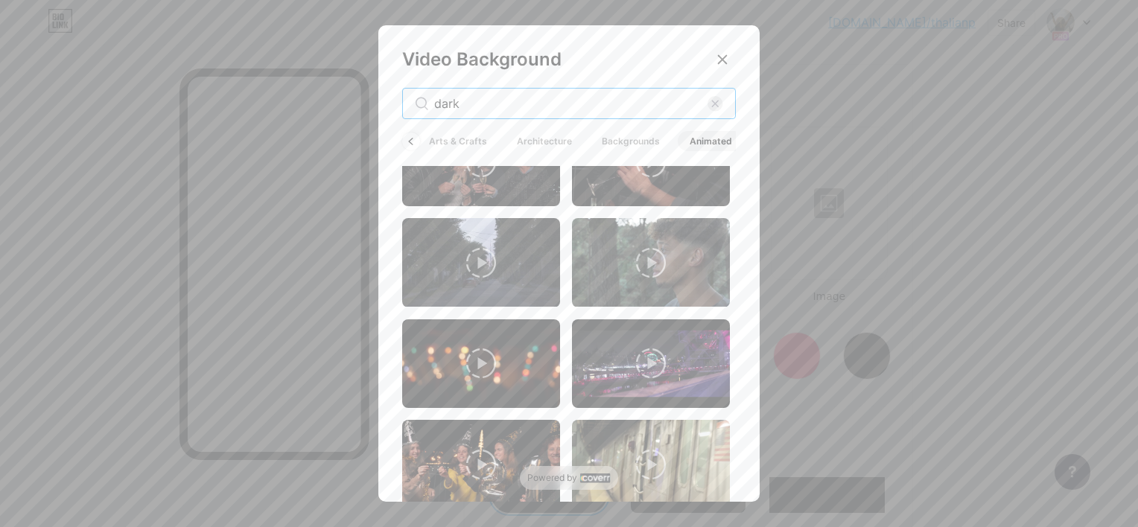
drag, startPoint x: 503, startPoint y: 104, endPoint x: 388, endPoint y: 104, distance: 114.7
click at [388, 104] on div "Video Background dark All Nature Aerial Videography Arts & Crafts Architecture …" at bounding box center [568, 266] width 381 height 483
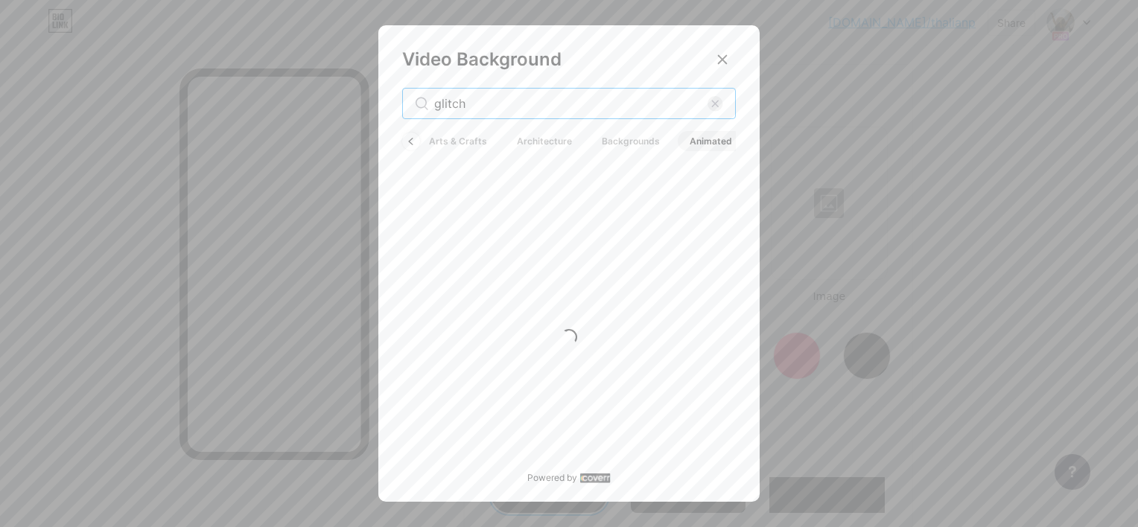
scroll to position [0, 0]
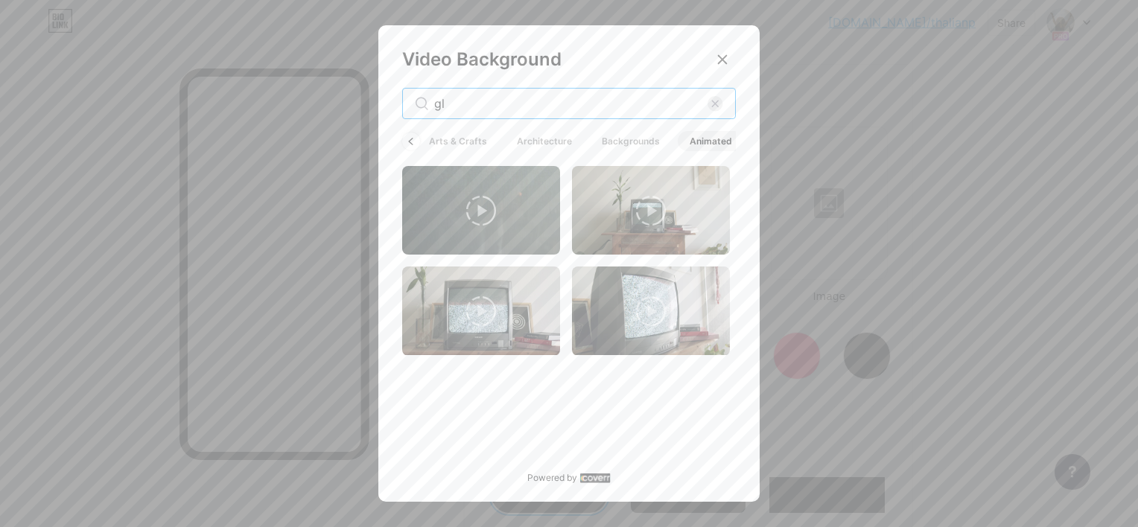
type input "g"
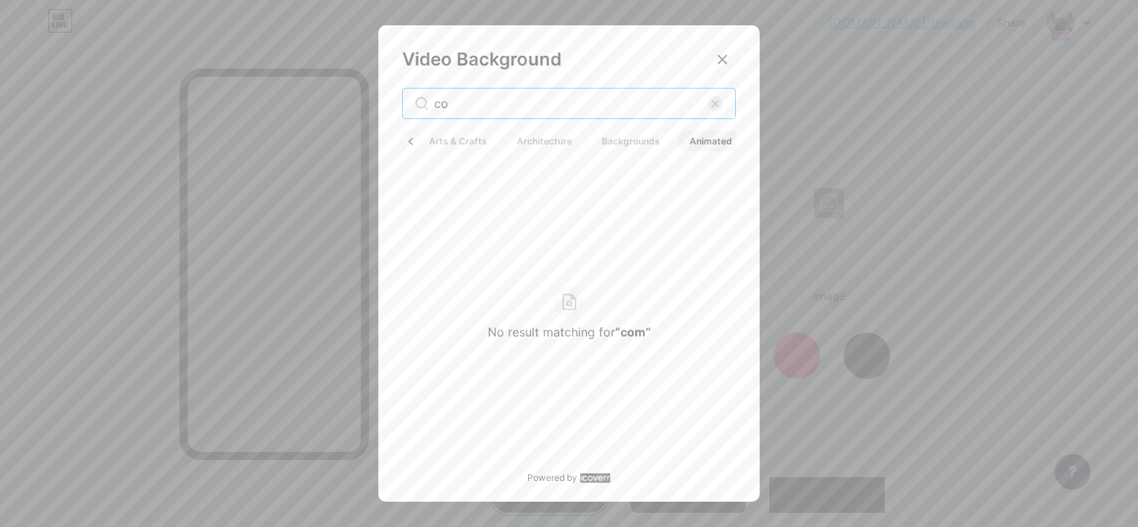
type input "c"
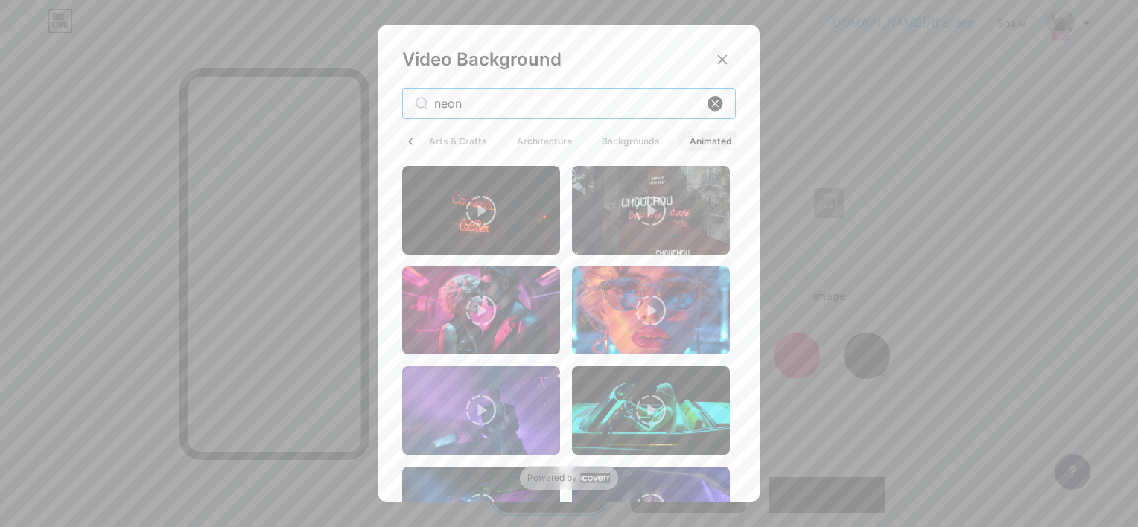
type input "neon"
click at [718, 104] on rect at bounding box center [716, 104] width 16 height 16
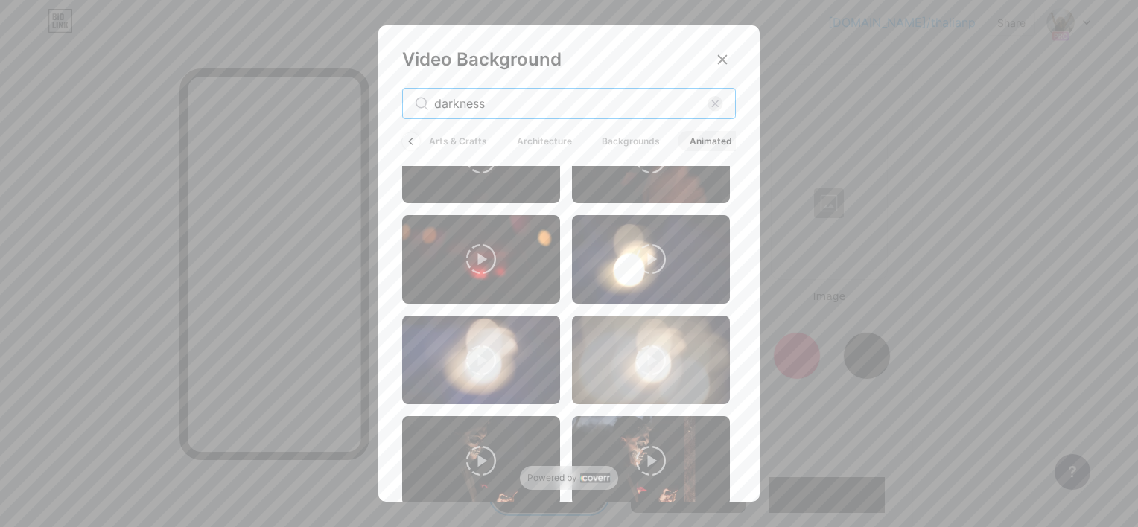
scroll to position [577, 0]
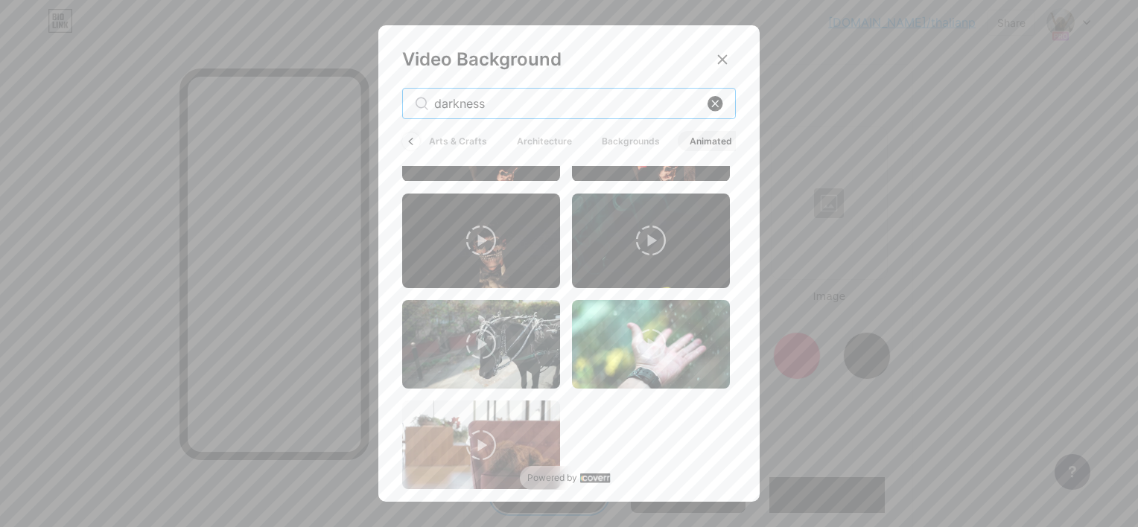
type input "darkness"
click at [714, 99] on rect at bounding box center [716, 104] width 16 height 16
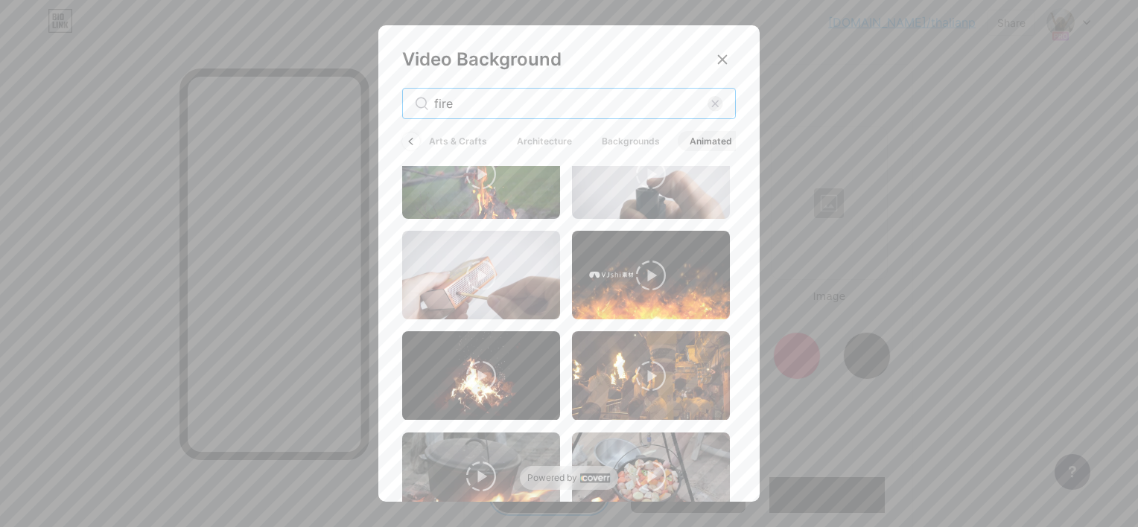
scroll to position [336, 0]
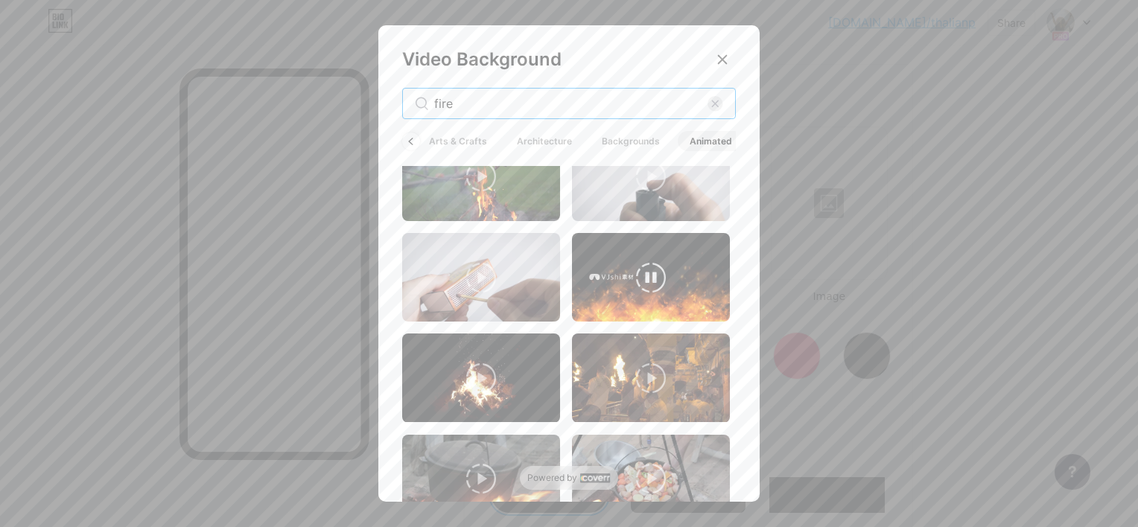
type input "fire"
click at [664, 290] on video at bounding box center [651, 277] width 158 height 89
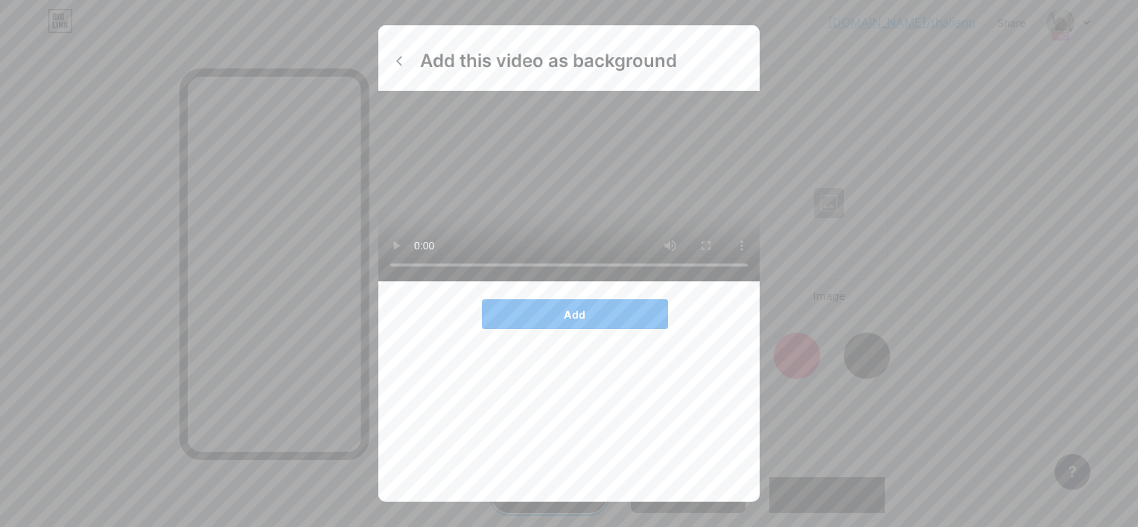
click at [612, 329] on button "Add" at bounding box center [575, 314] width 186 height 30
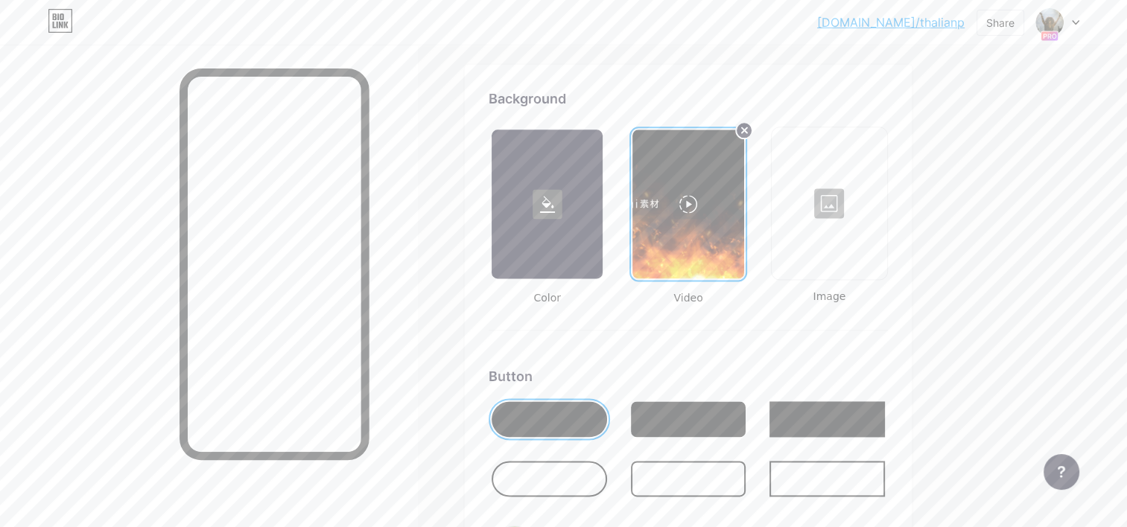
click at [693, 205] on div at bounding box center [687, 204] width 111 height 149
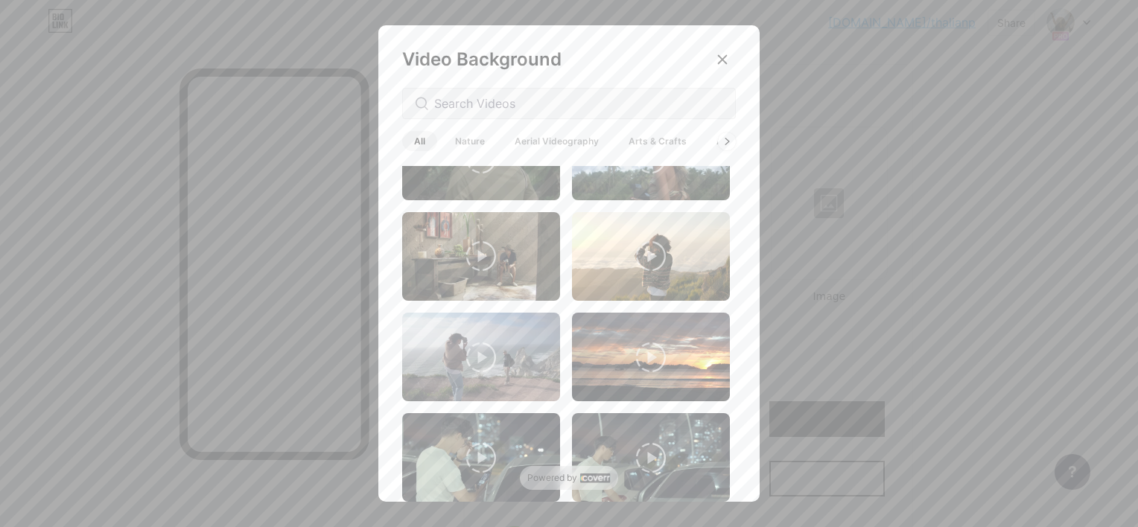
scroll to position [857, 0]
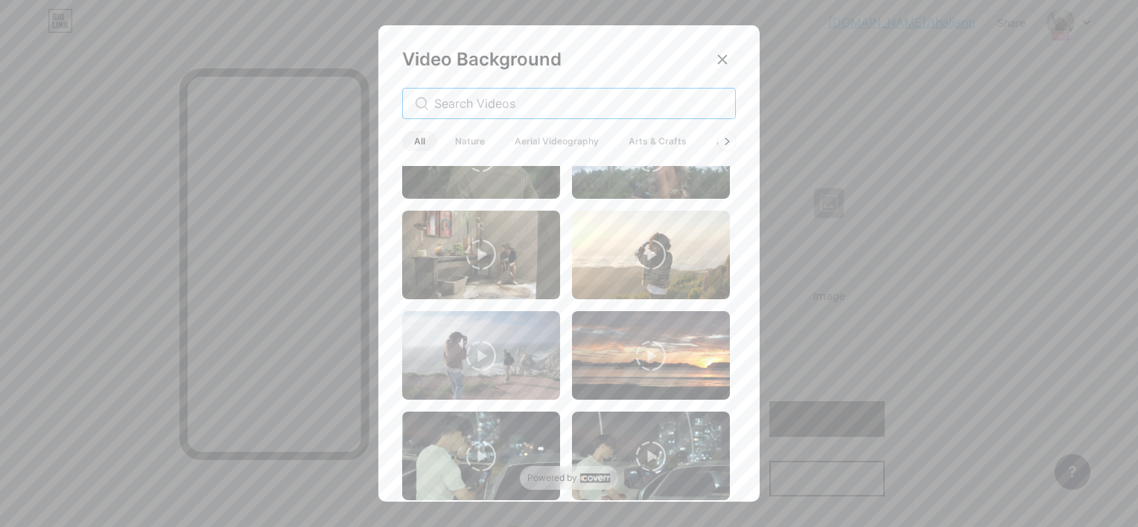
click at [529, 108] on input "text" at bounding box center [578, 104] width 289 height 18
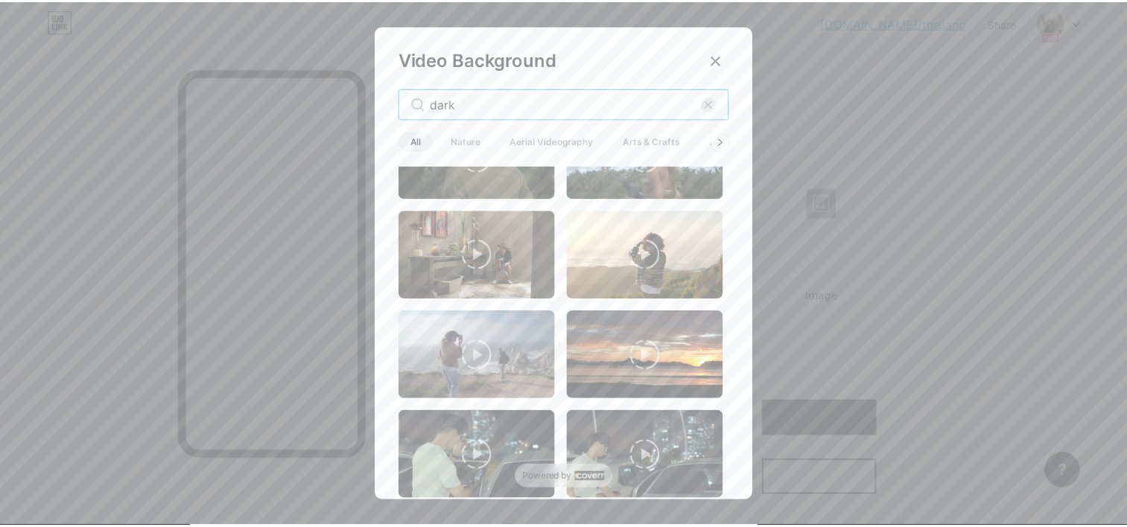
scroll to position [0, 0]
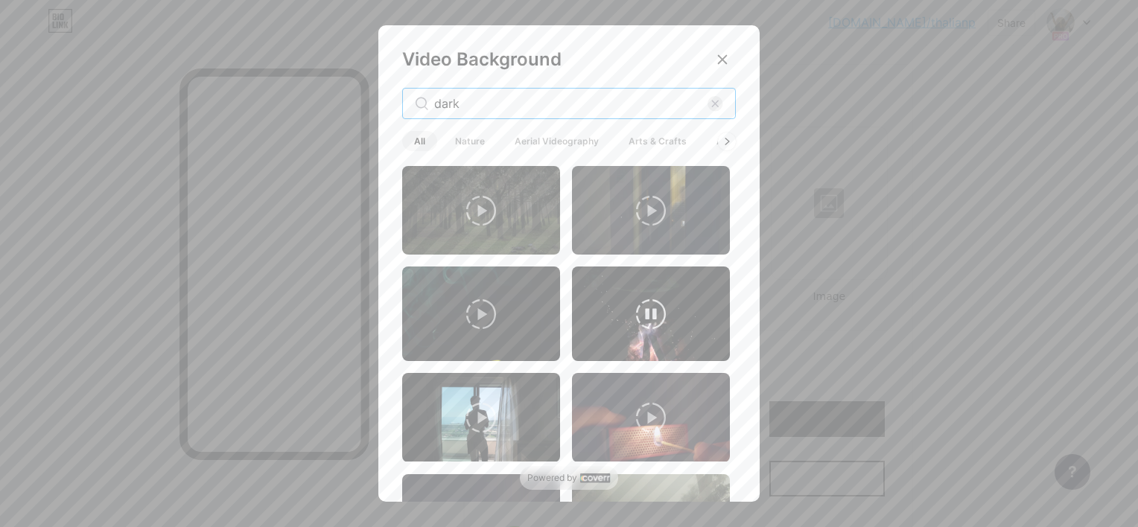
type input "dark"
click at [644, 313] on icon at bounding box center [651, 314] width 30 height 30
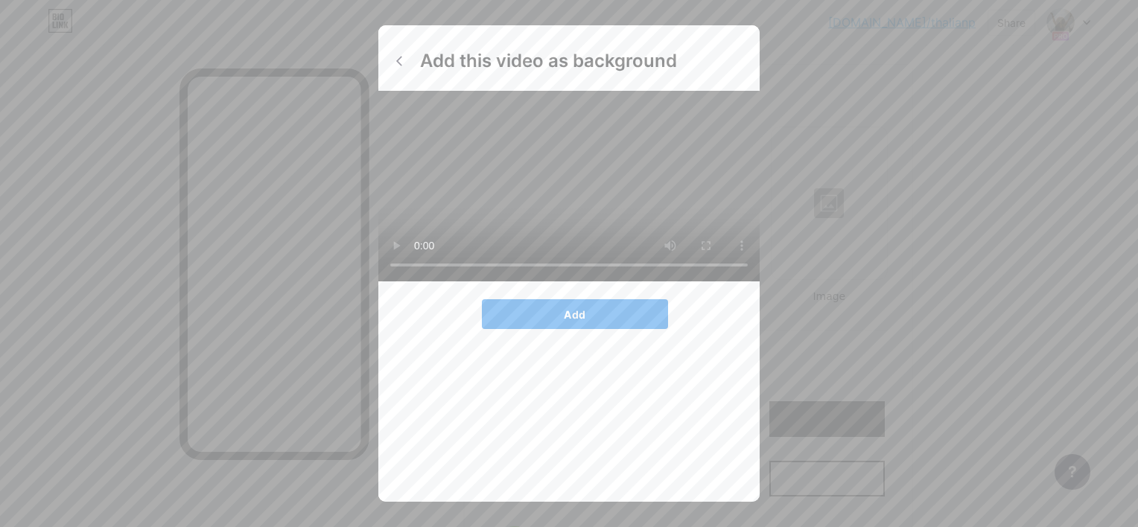
click at [568, 329] on button "Add" at bounding box center [575, 314] width 186 height 30
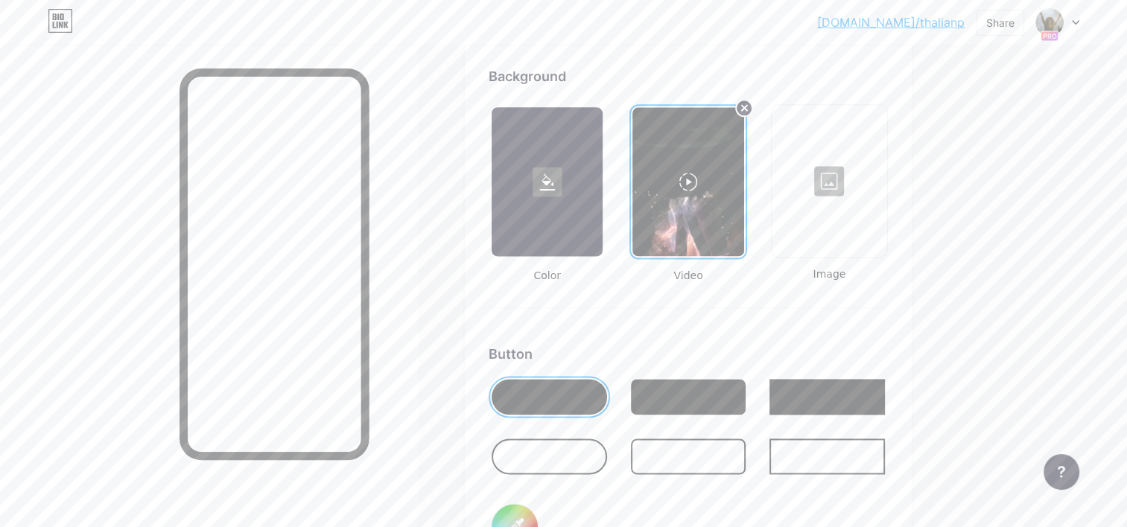
scroll to position [1992, 0]
